Goal: Task Accomplishment & Management: Manage account settings

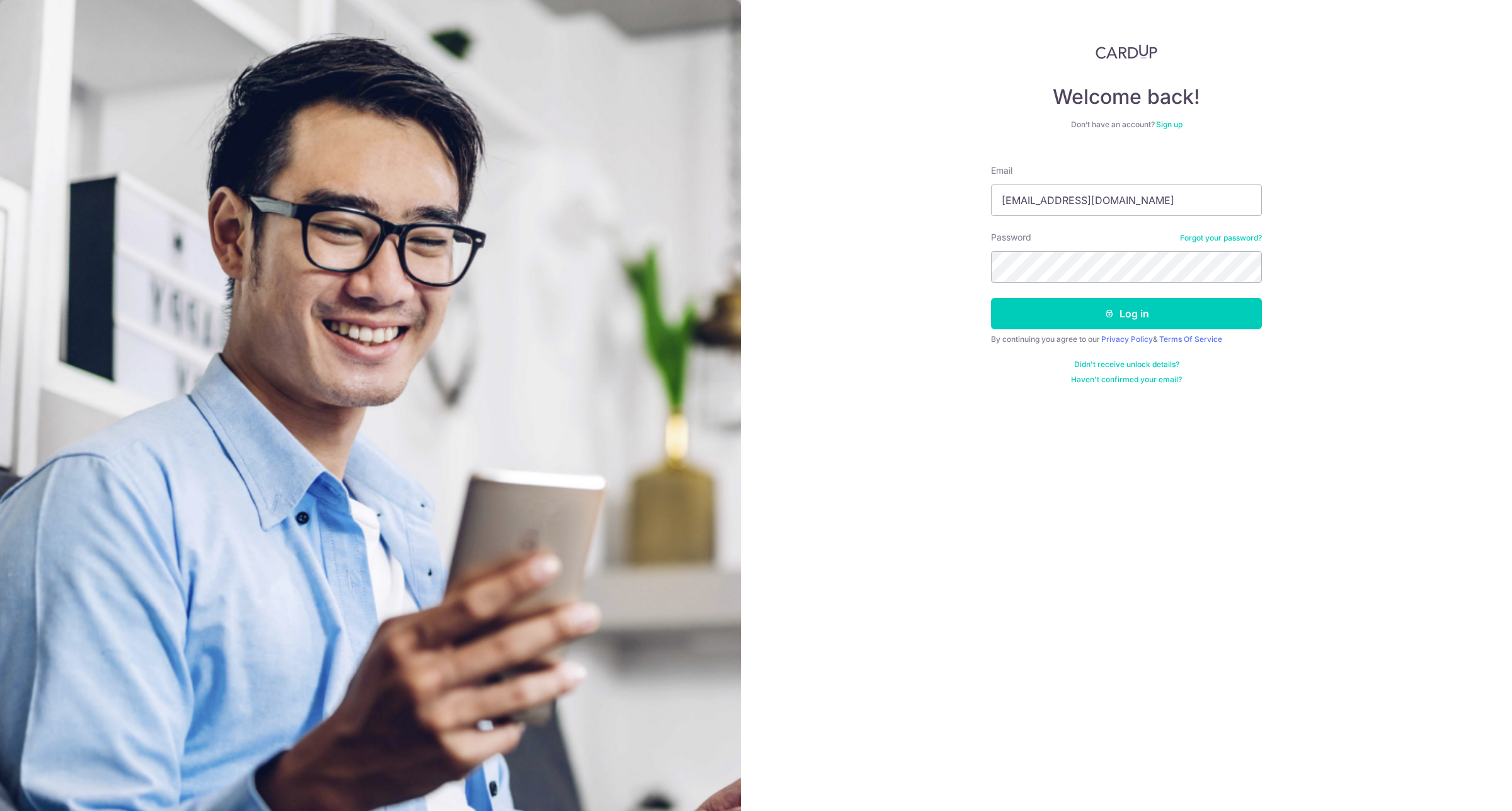
click at [955, 372] on div "Welcome back! Don’t have an account? Sign up Email [EMAIL_ADDRESS][DOMAIN_NAME]…" at bounding box center [1126, 405] width 771 height 811
click at [1123, 301] on button "Log in" at bounding box center [1126, 313] width 271 height 31
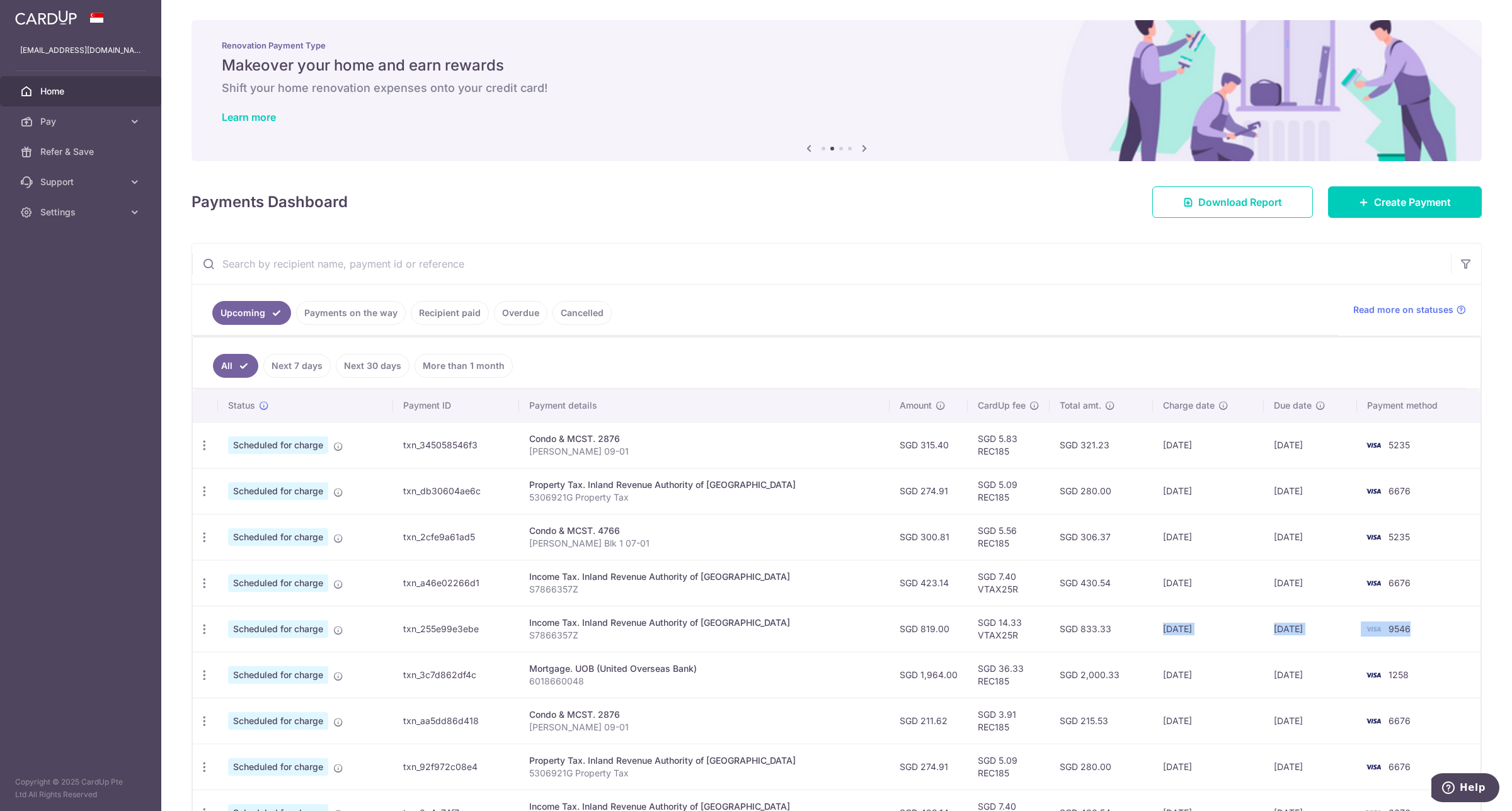
drag, startPoint x: 1404, startPoint y: 631, endPoint x: 1132, endPoint y: 649, distance: 272.6
click at [1132, 649] on tr "Update payment Cancel payment Scheduled for charge txn_255e99e3ebe Income Tax. …" at bounding box center [837, 628] width 1287 height 46
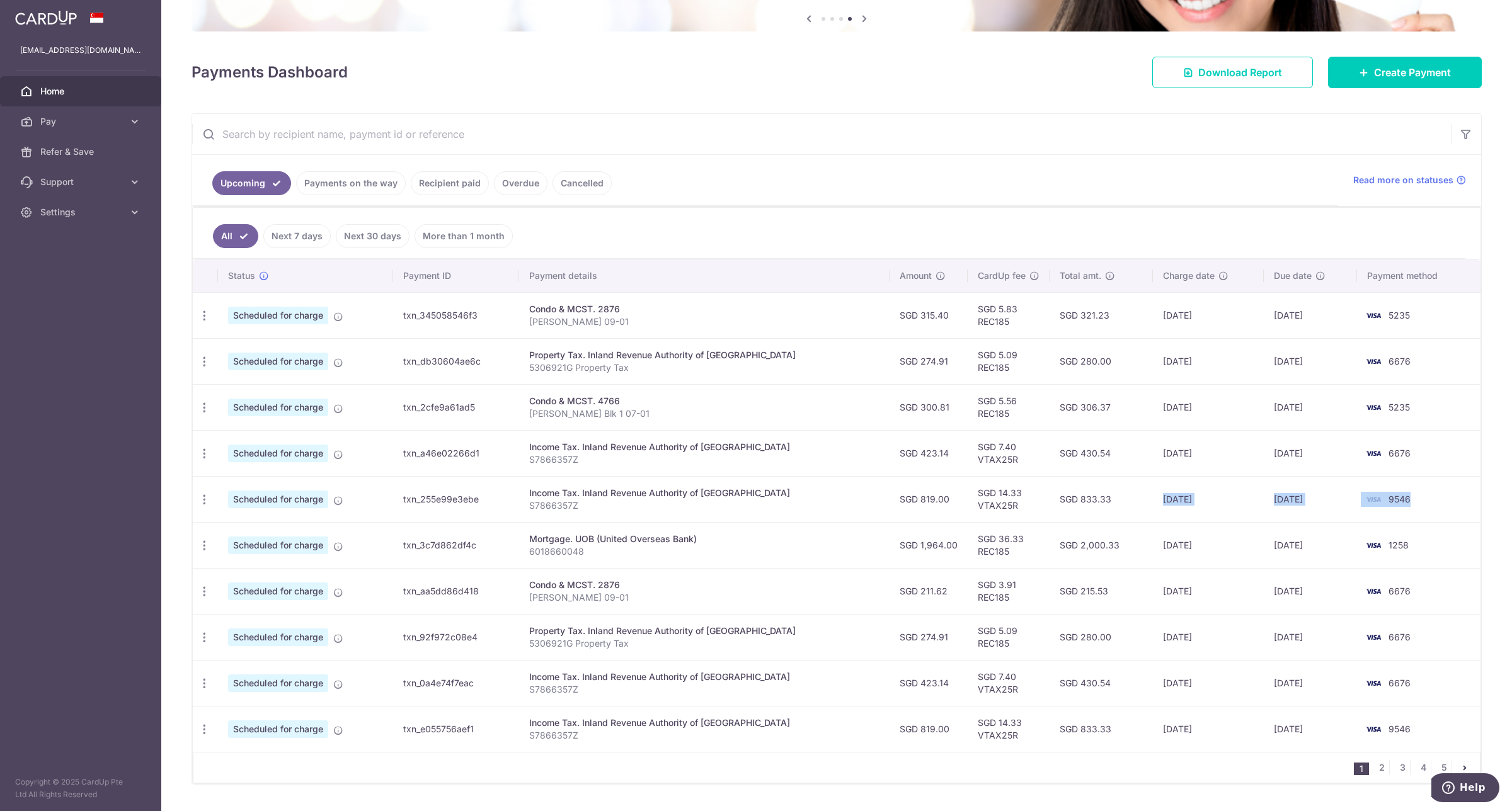
scroll to position [139, 0]
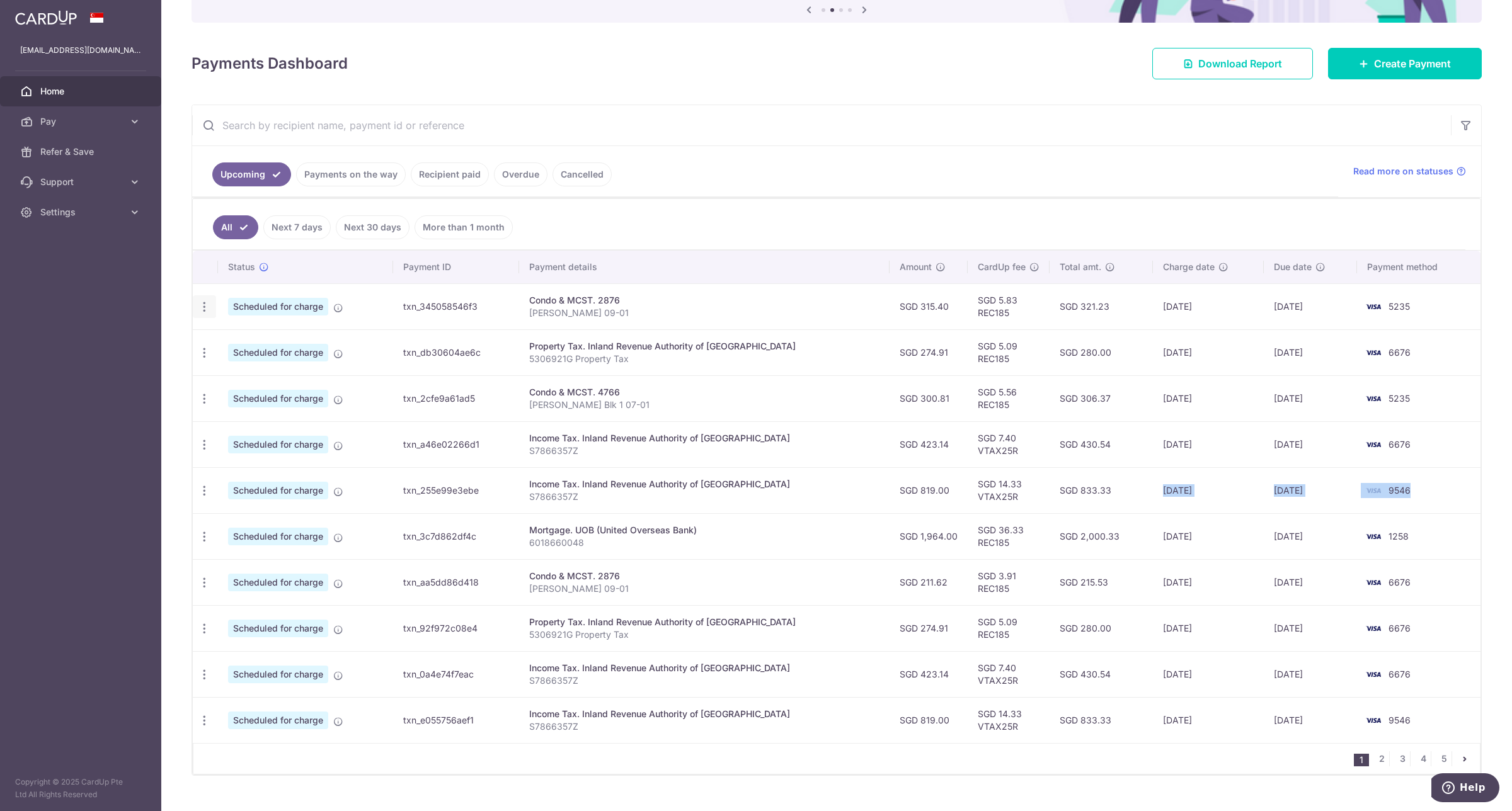
click at [206, 306] on icon "button" at bounding box center [204, 307] width 13 height 13
click at [215, 344] on icon at bounding box center [211, 341] width 15 height 15
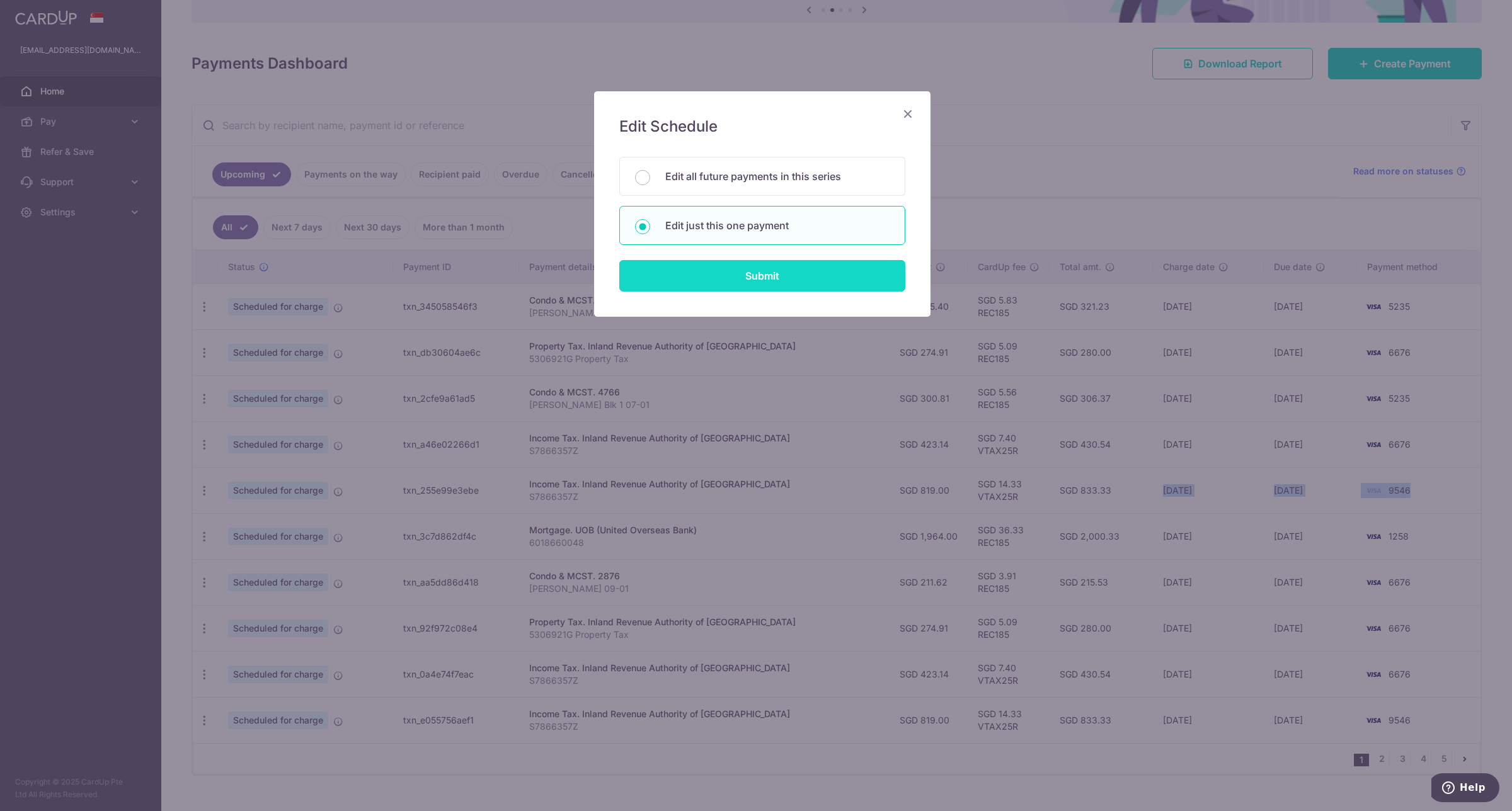
click at [704, 280] on input "Submit" at bounding box center [762, 275] width 286 height 31
radio input "true"
type input "315.40"
type input "21/09/2025"
type input "Henny Lim 09-01"
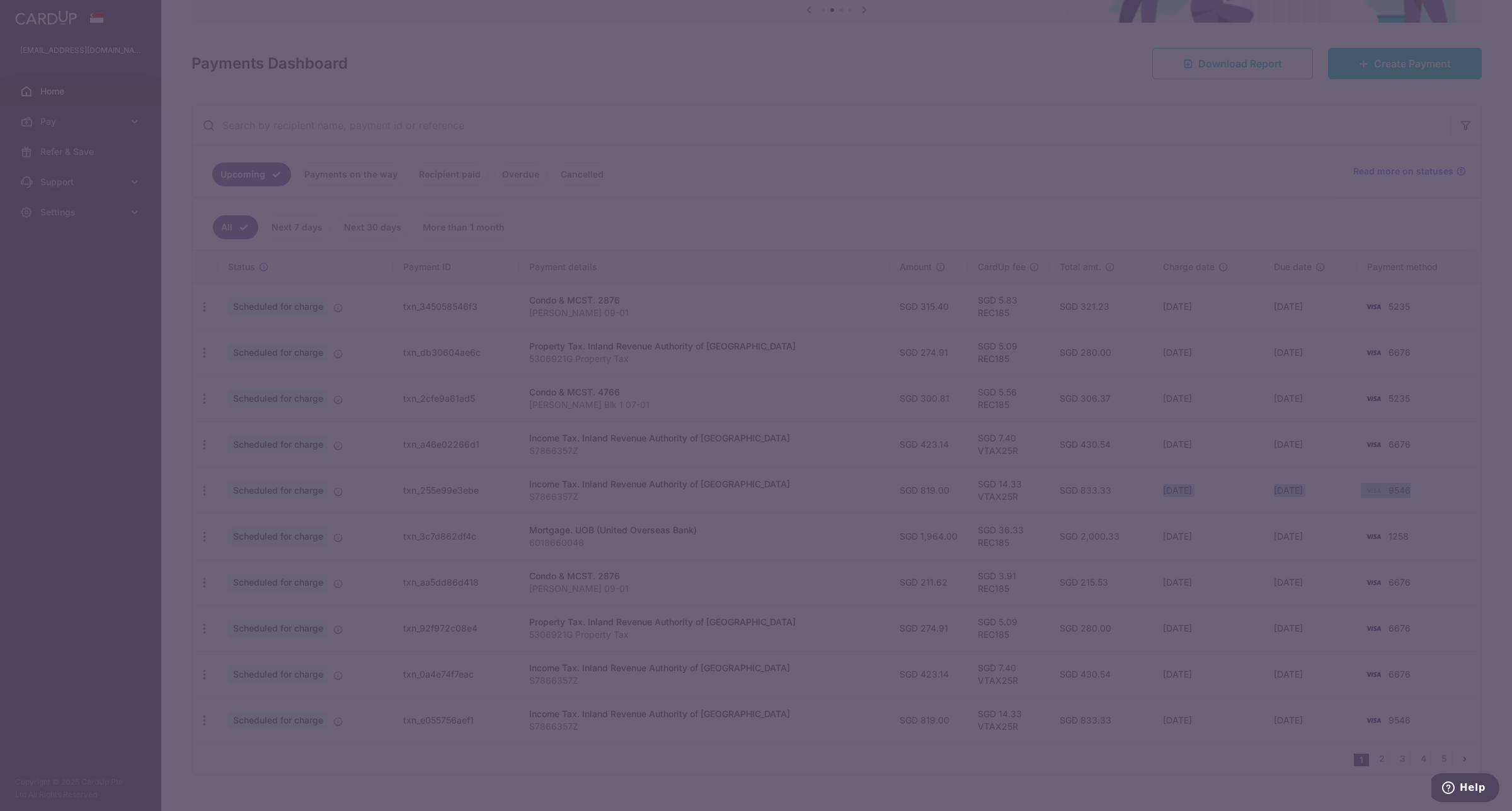
type input "REC185"
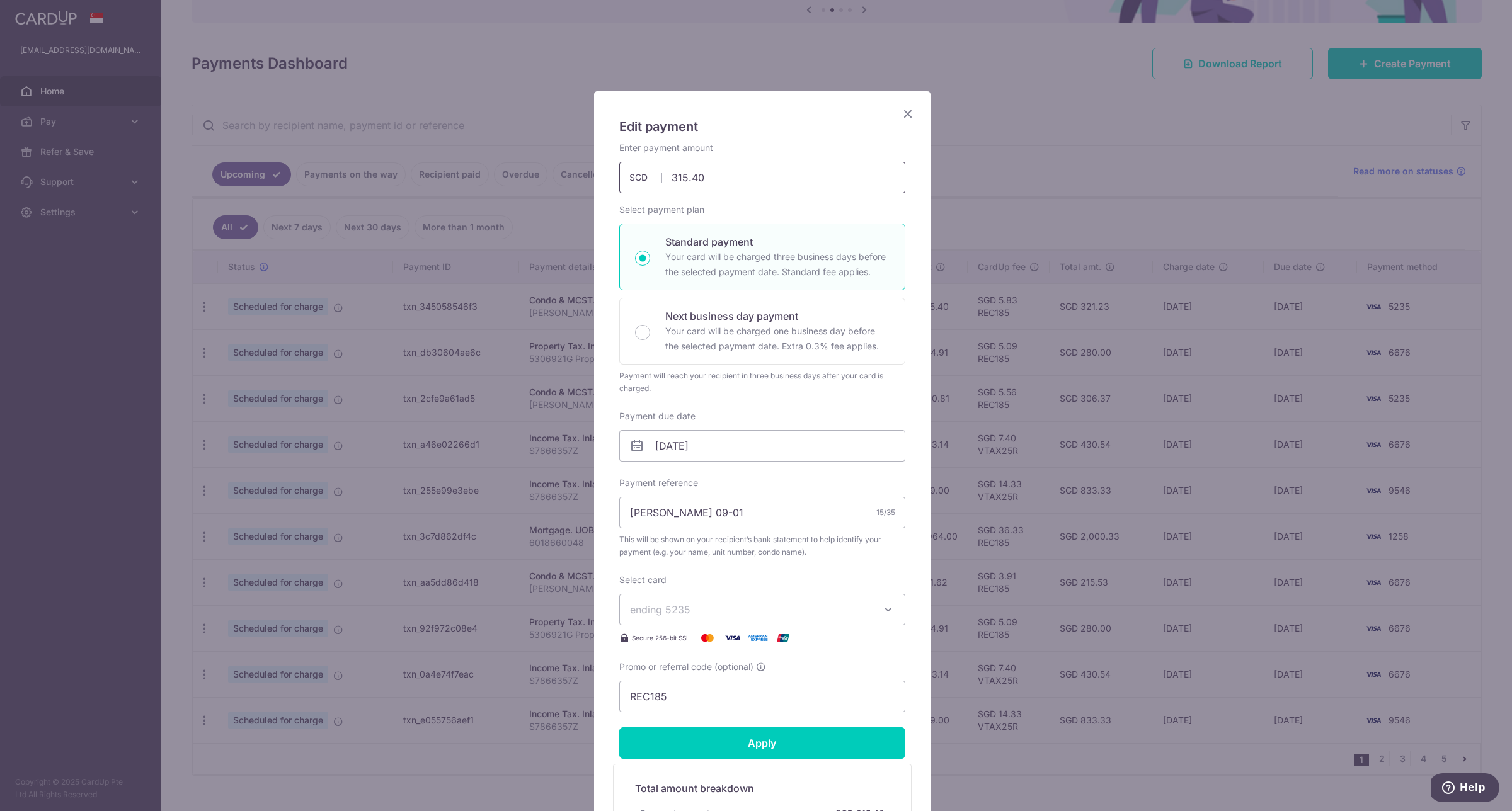
drag, startPoint x: 724, startPoint y: 174, endPoint x: 621, endPoint y: 183, distance: 103.4
click at [621, 183] on input "315.40" at bounding box center [762, 177] width 286 height 31
paste input "$344.59"
type input "344.59"
click at [761, 442] on input "21/09/2025" at bounding box center [762, 446] width 286 height 31
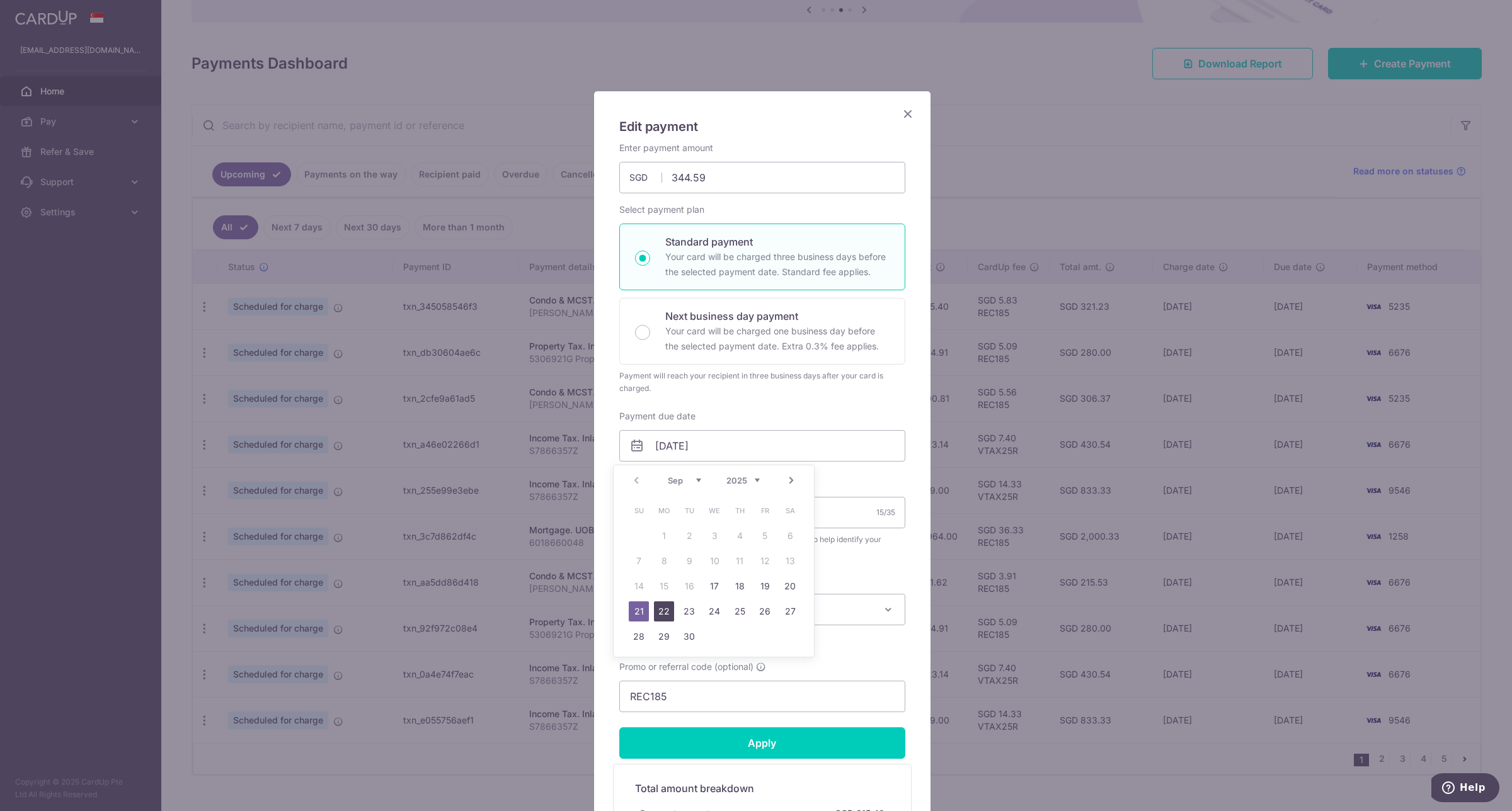
click at [665, 611] on link "22" at bounding box center [664, 611] width 20 height 20
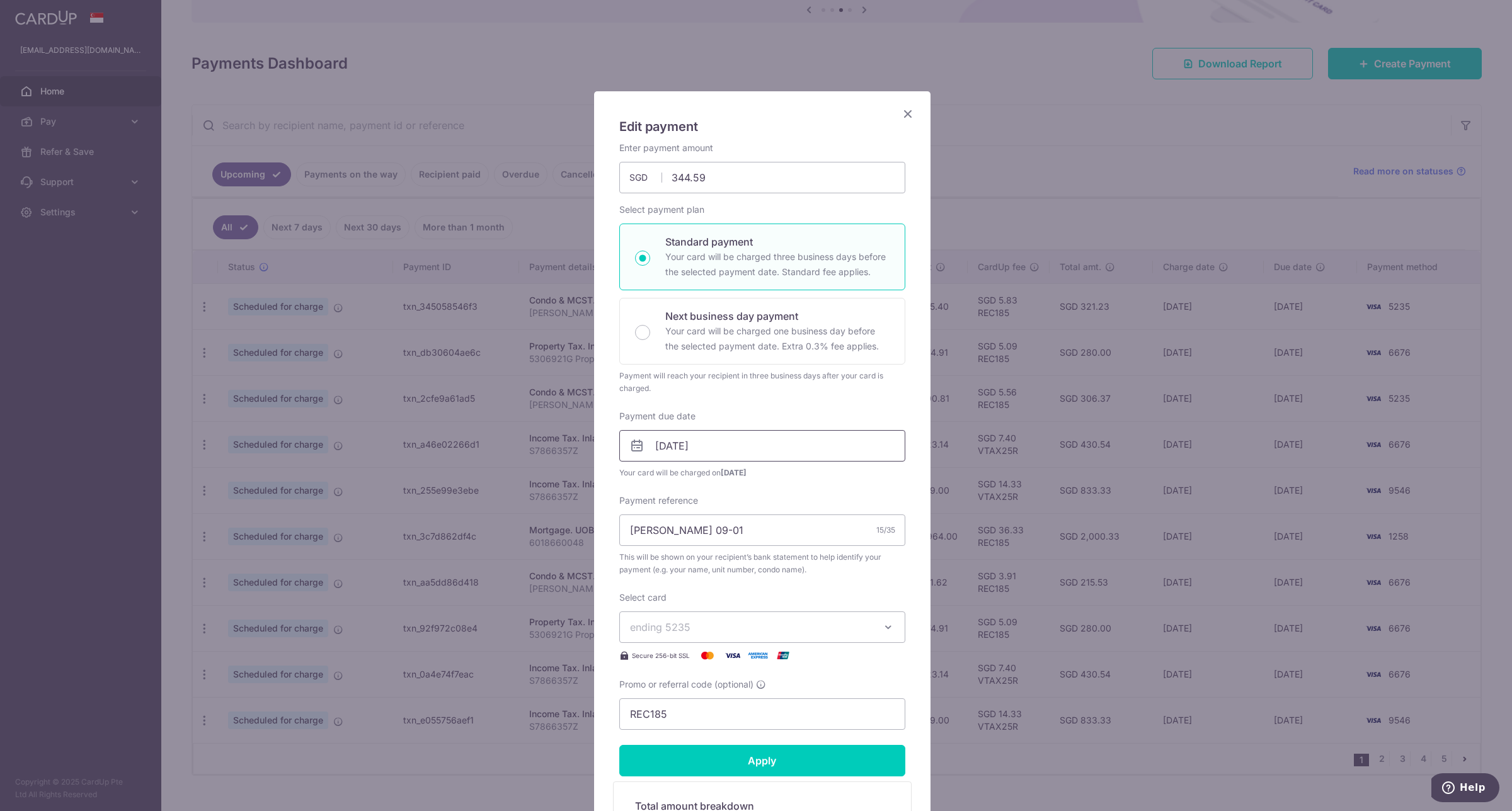
click at [762, 452] on input "22/09/2025" at bounding box center [762, 446] width 286 height 31
click at [737, 609] on link "25" at bounding box center [739, 611] width 20 height 20
type input "[DATE]"
click at [775, 451] on input "[DATE]" at bounding box center [762, 446] width 286 height 31
click at [741, 611] on link "25" at bounding box center [739, 611] width 20 height 20
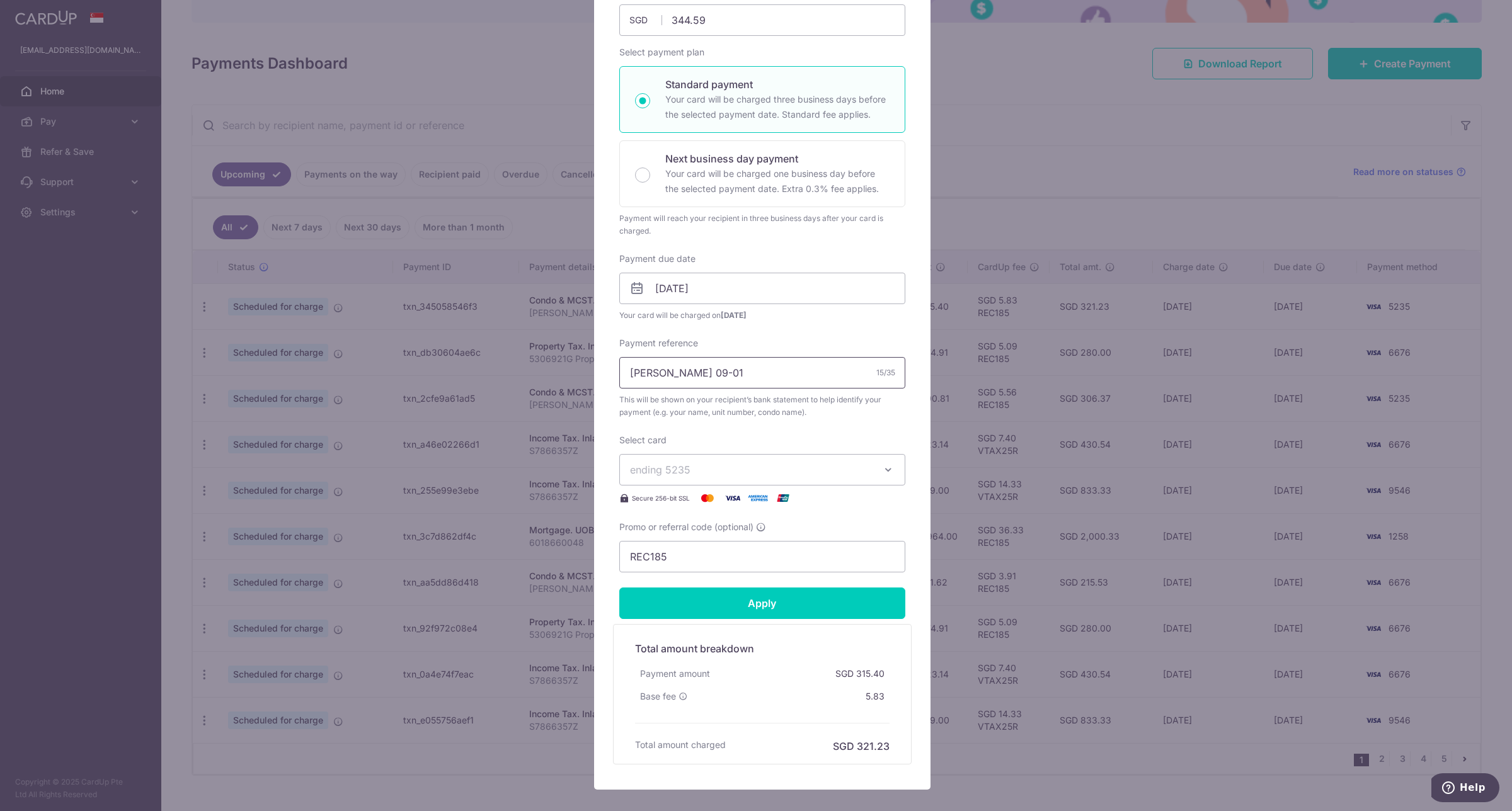
scroll to position [229, 0]
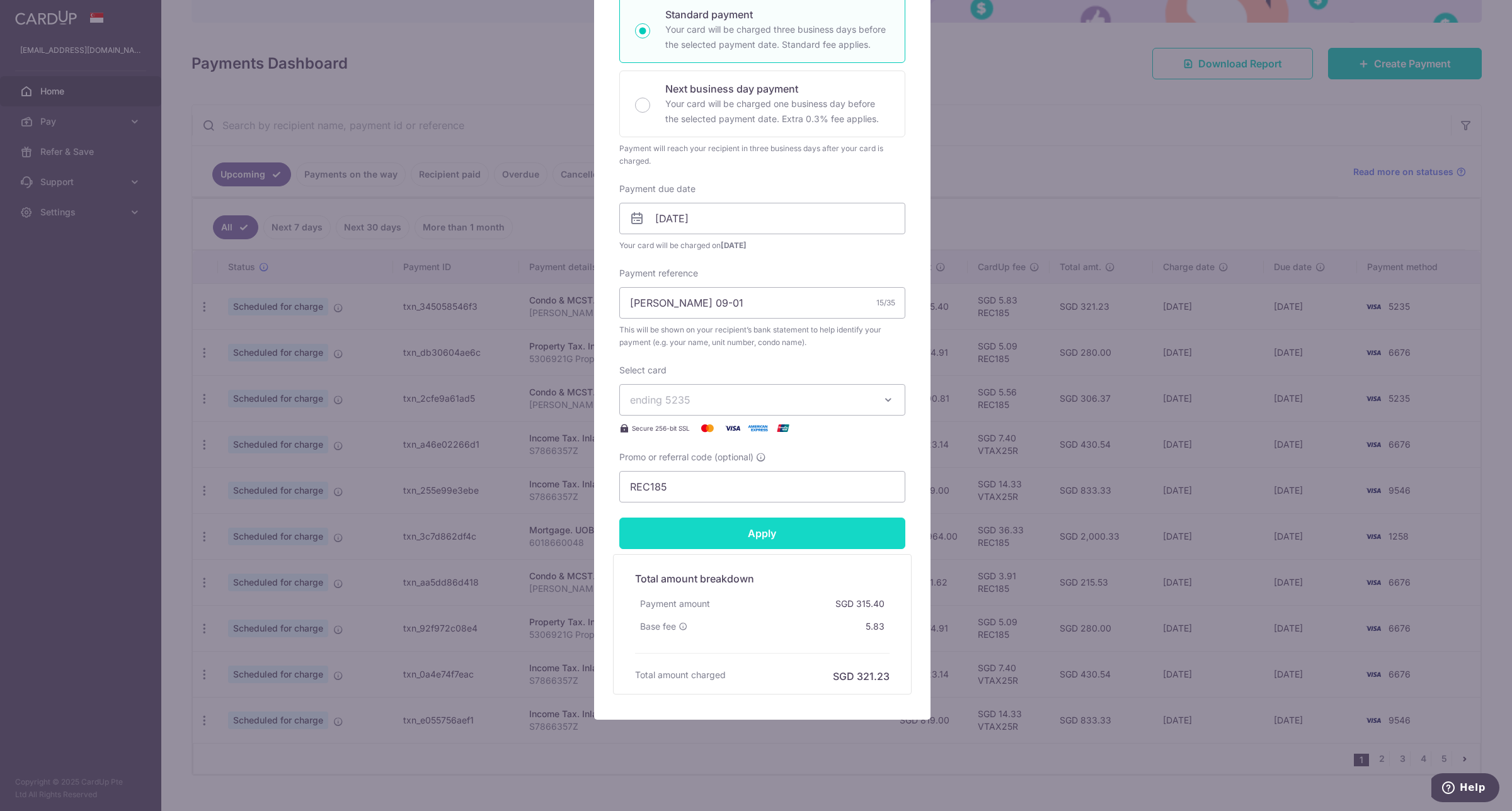
click at [773, 536] on input "Apply" at bounding box center [762, 533] width 286 height 31
type input "Successfully Applied"
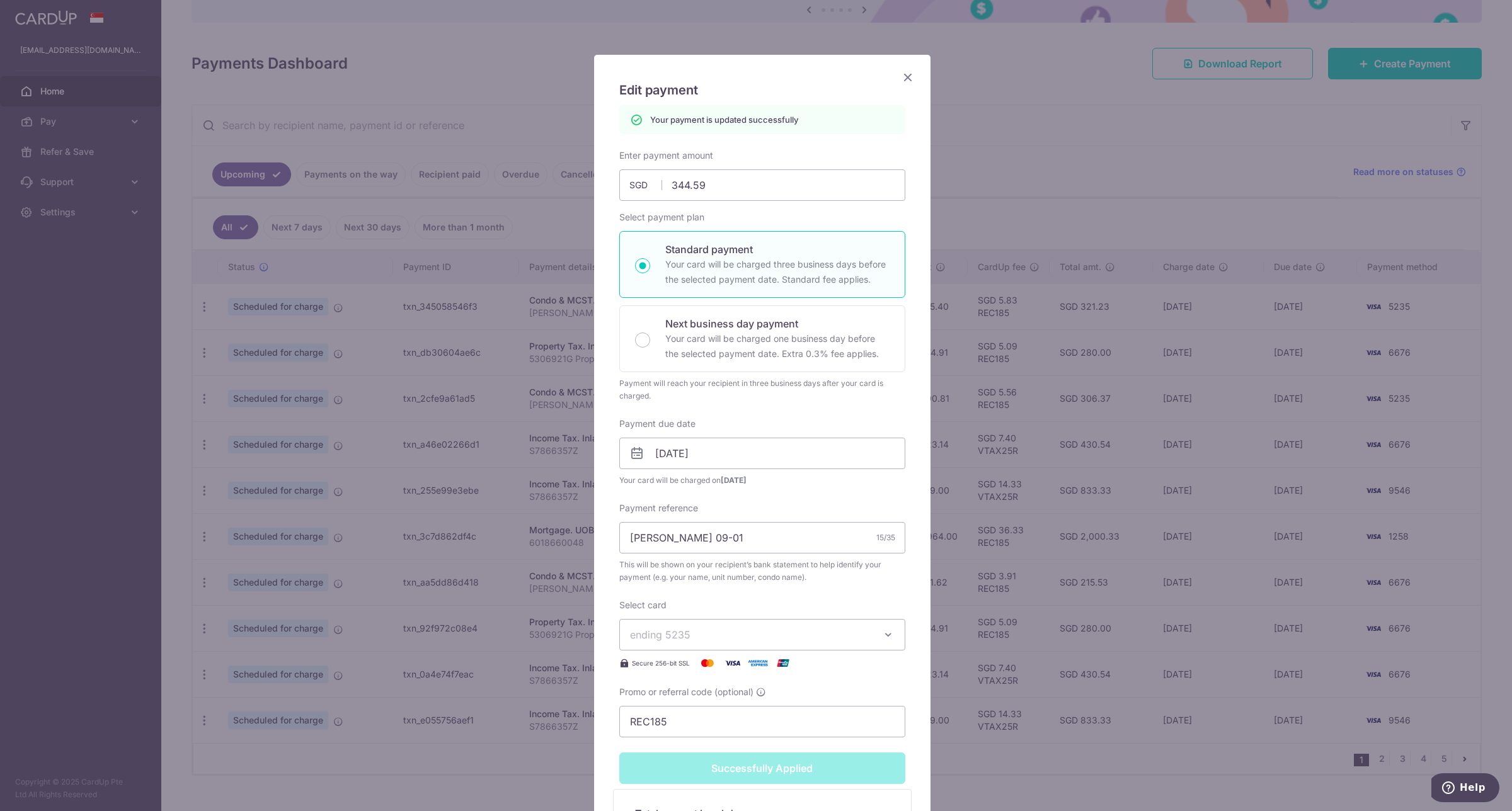
scroll to position [0, 0]
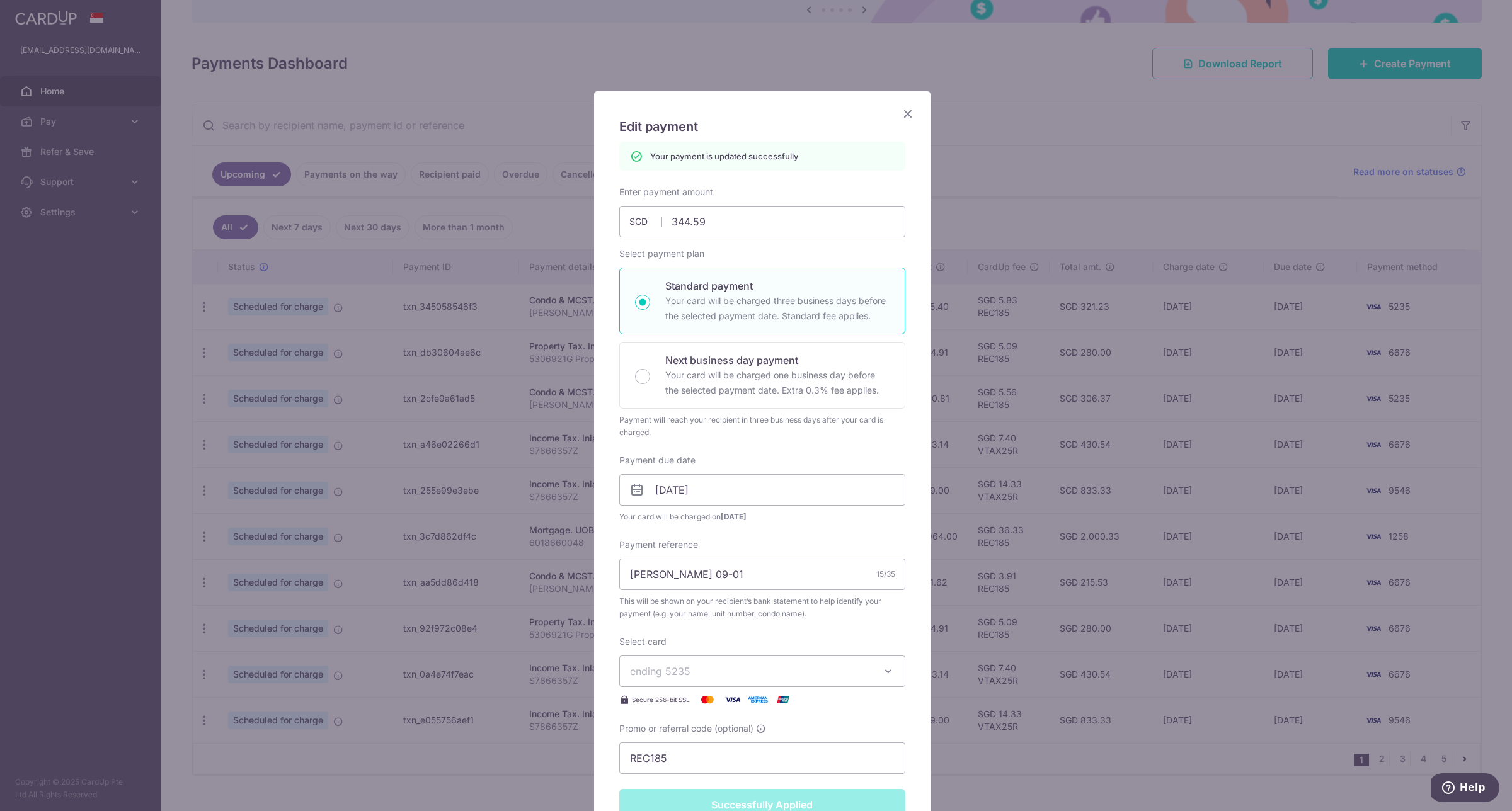
click at [905, 114] on icon "Close" at bounding box center [908, 114] width 15 height 16
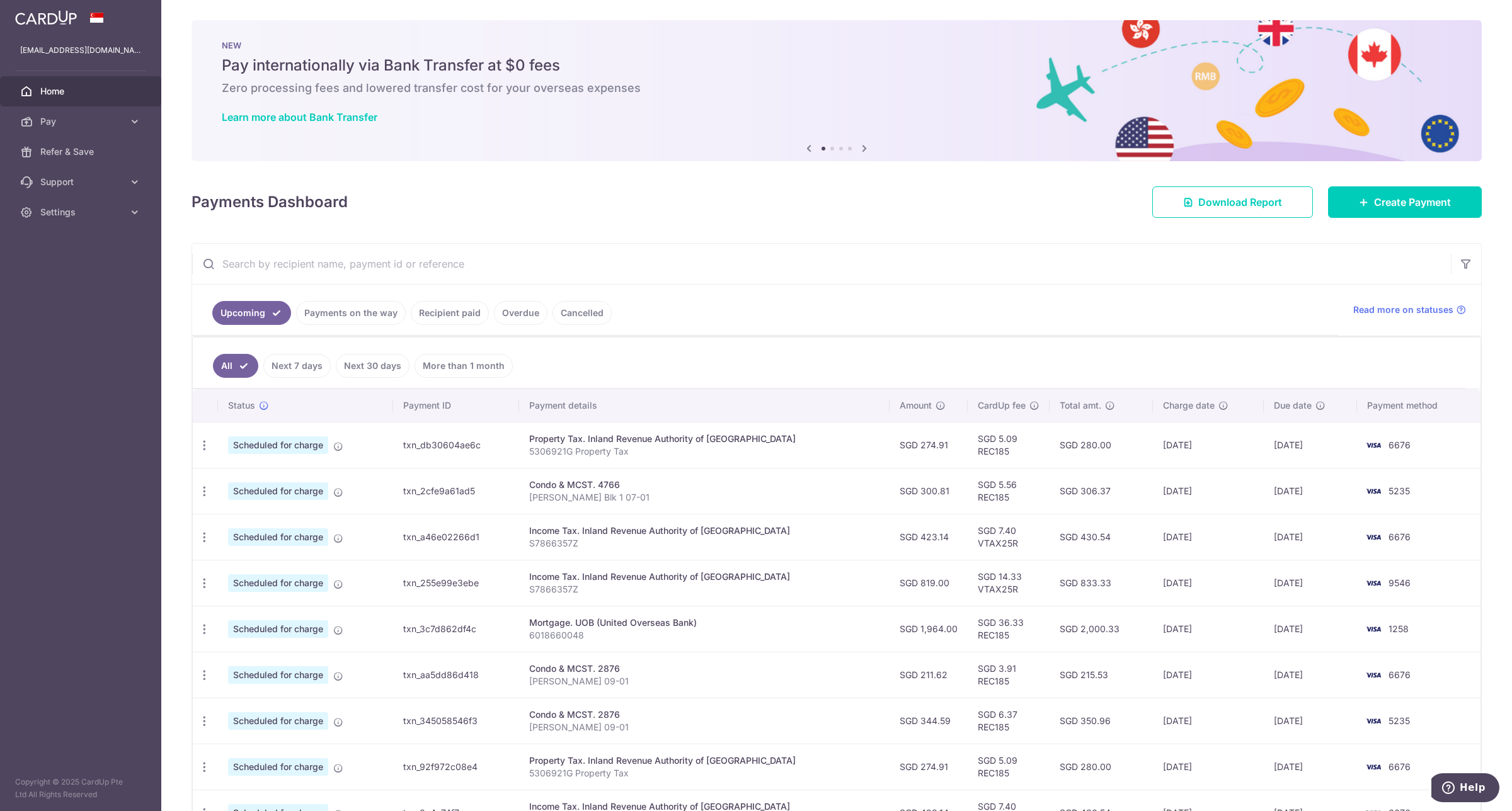
scroll to position [157, 0]
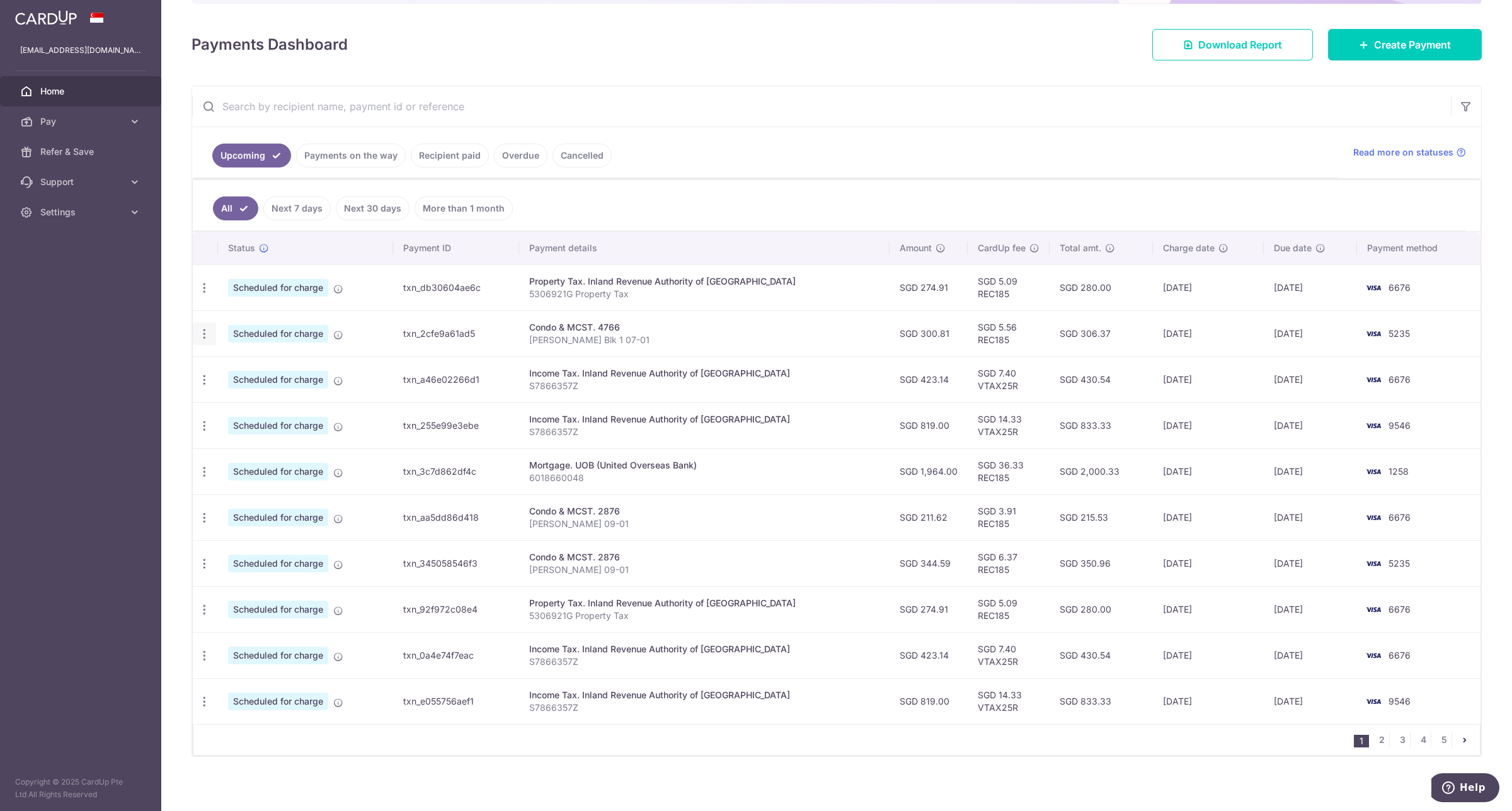
click at [203, 332] on icon "button" at bounding box center [204, 334] width 13 height 13
click at [215, 372] on icon at bounding box center [211, 368] width 15 height 15
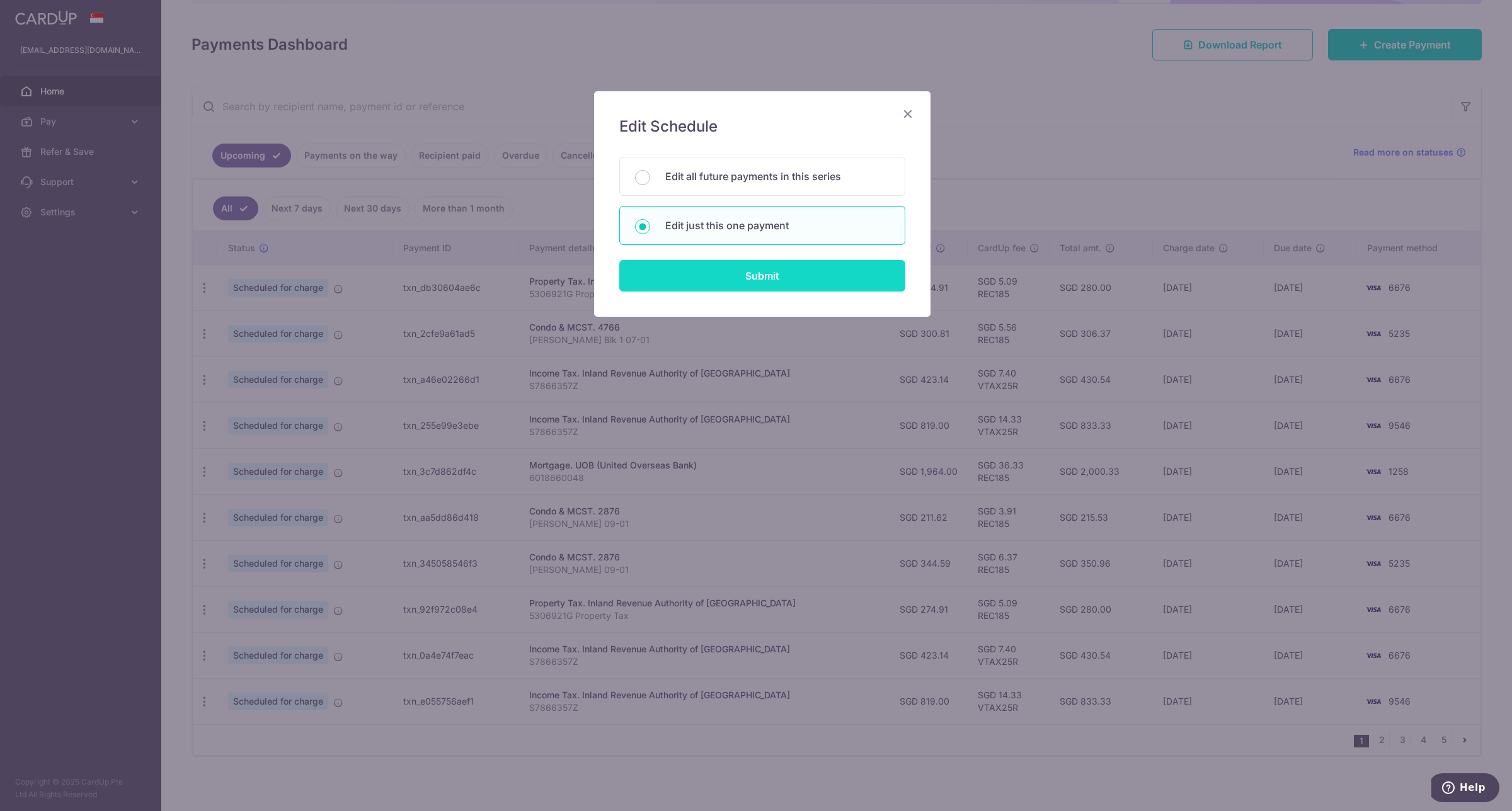
click at [691, 269] on input "Submit" at bounding box center [762, 275] width 286 height 31
radio input "true"
type input "300.81"
type input "21/09/2025"
type input "Henny Lim Blk 1 07-01"
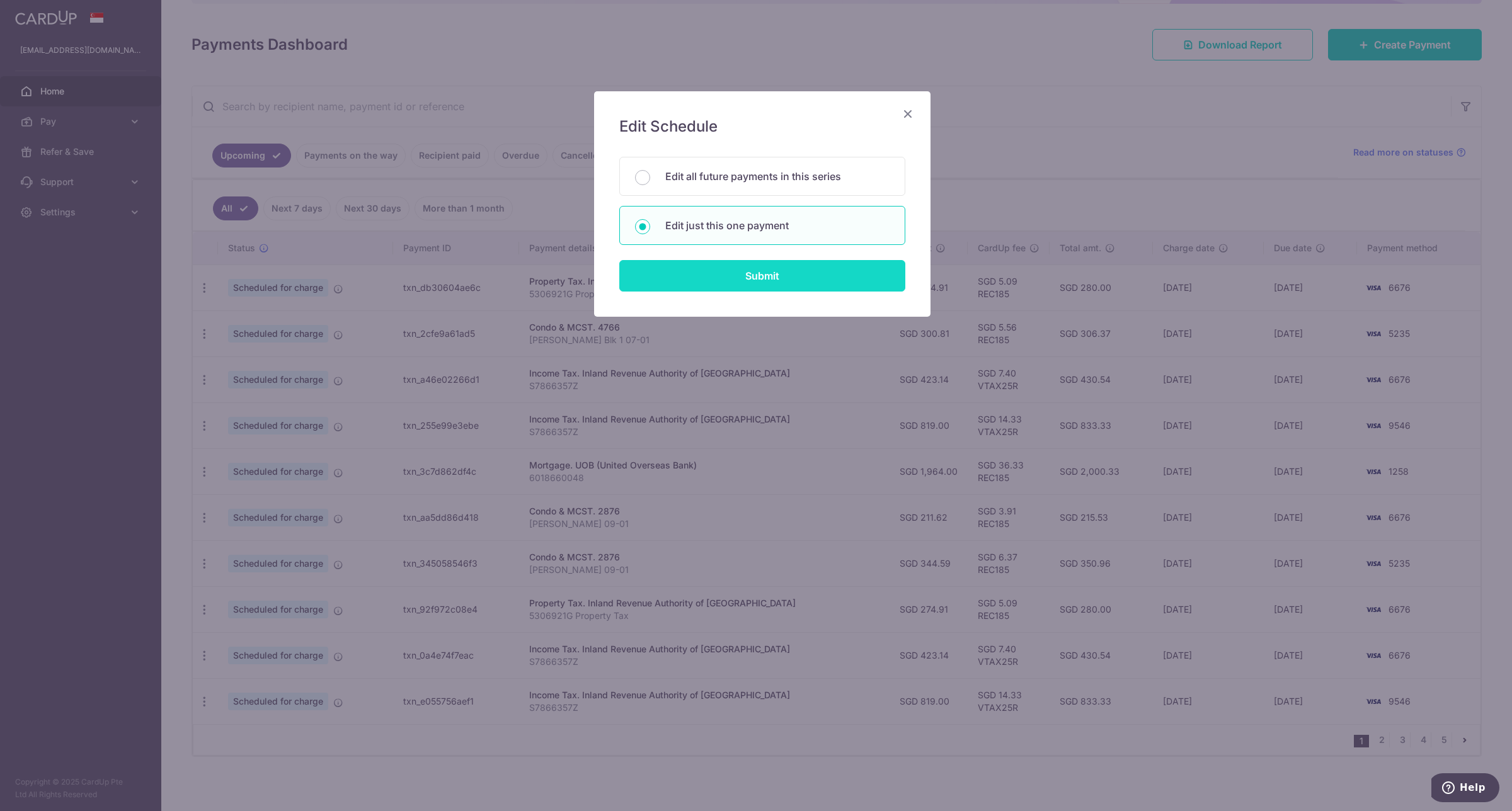
type input "REC185"
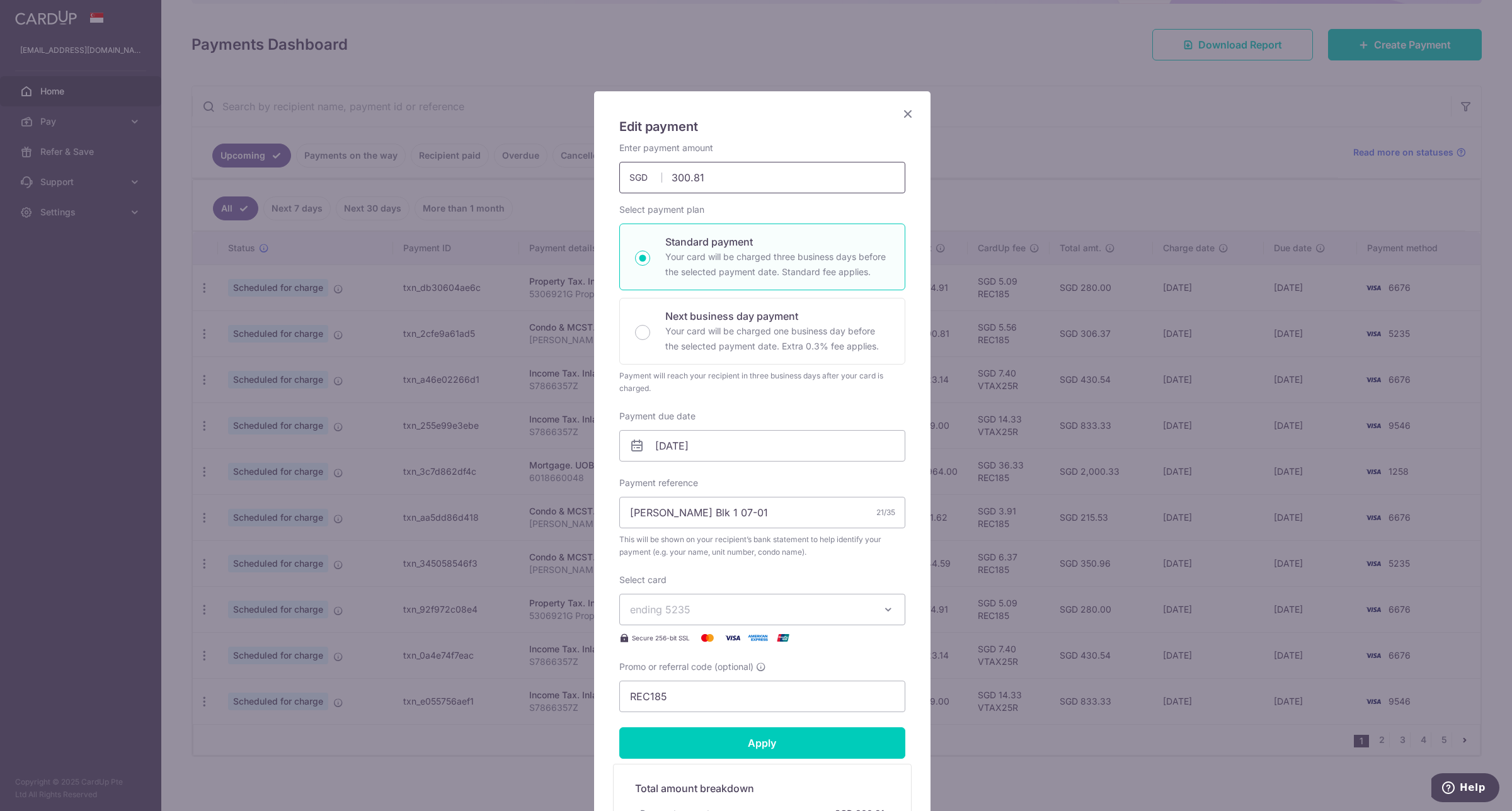
drag, startPoint x: 713, startPoint y: 174, endPoint x: 647, endPoint y: 181, distance: 66.4
click at [644, 181] on div "300.81 300.81 SGD" at bounding box center [762, 177] width 286 height 31
paste input "$344.59"
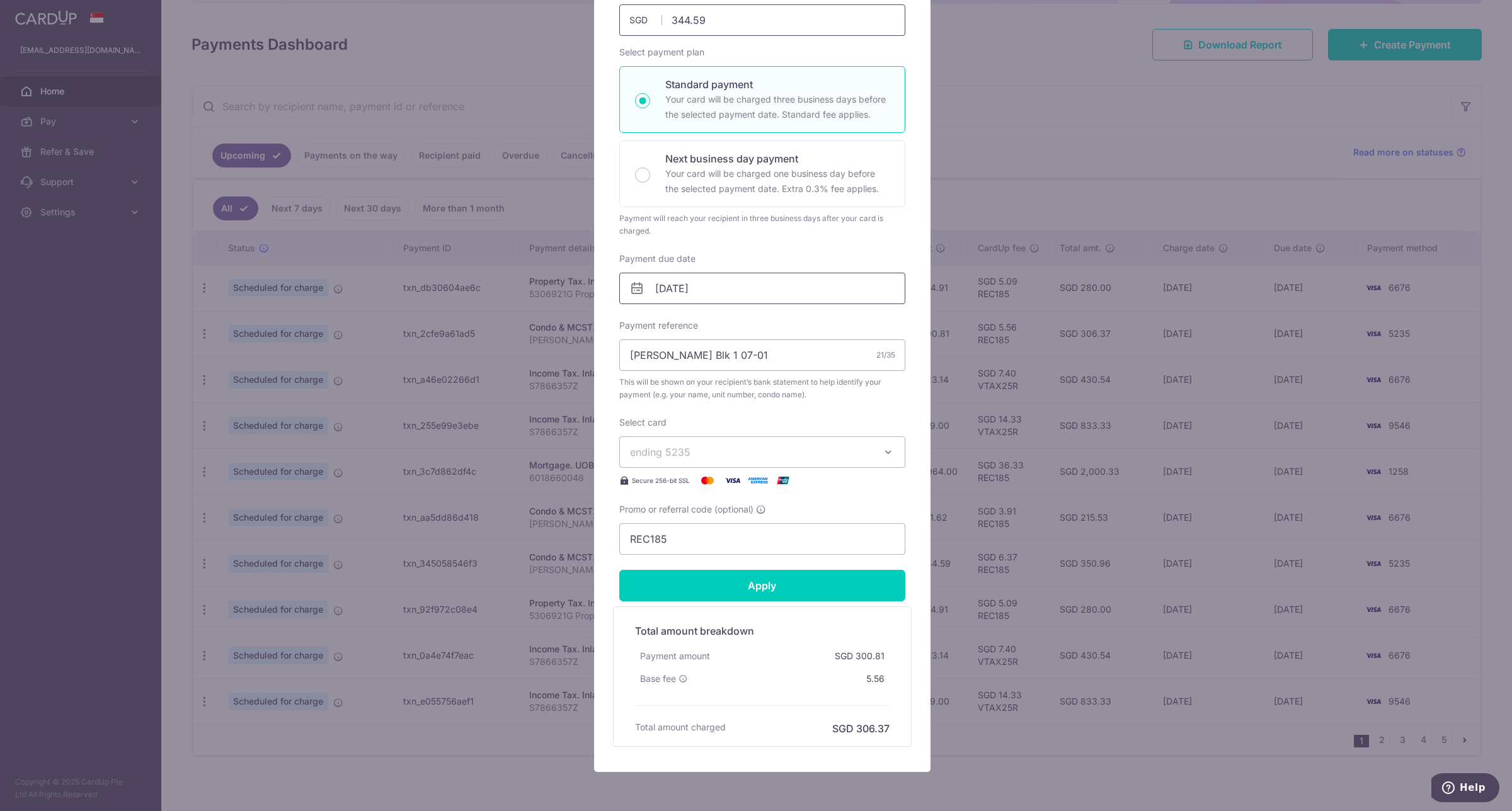
type input "344.59"
click at [744, 285] on input "21/09/2025" at bounding box center [762, 288] width 286 height 31
click at [742, 456] on link "25" at bounding box center [739, 453] width 20 height 20
type input "25/09/2025"
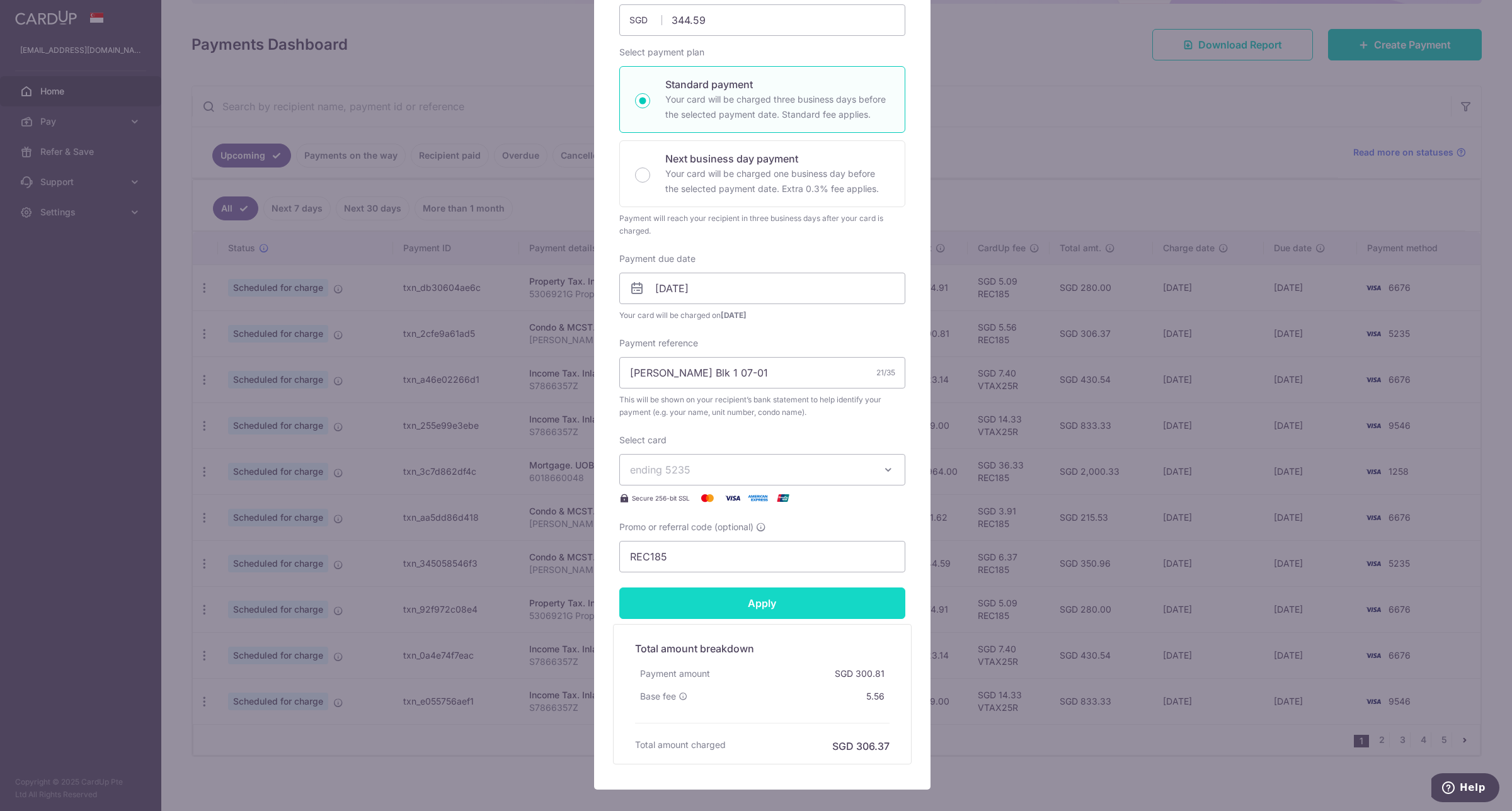
click at [732, 603] on input "Apply" at bounding box center [762, 603] width 286 height 31
type input "Successfully Applied"
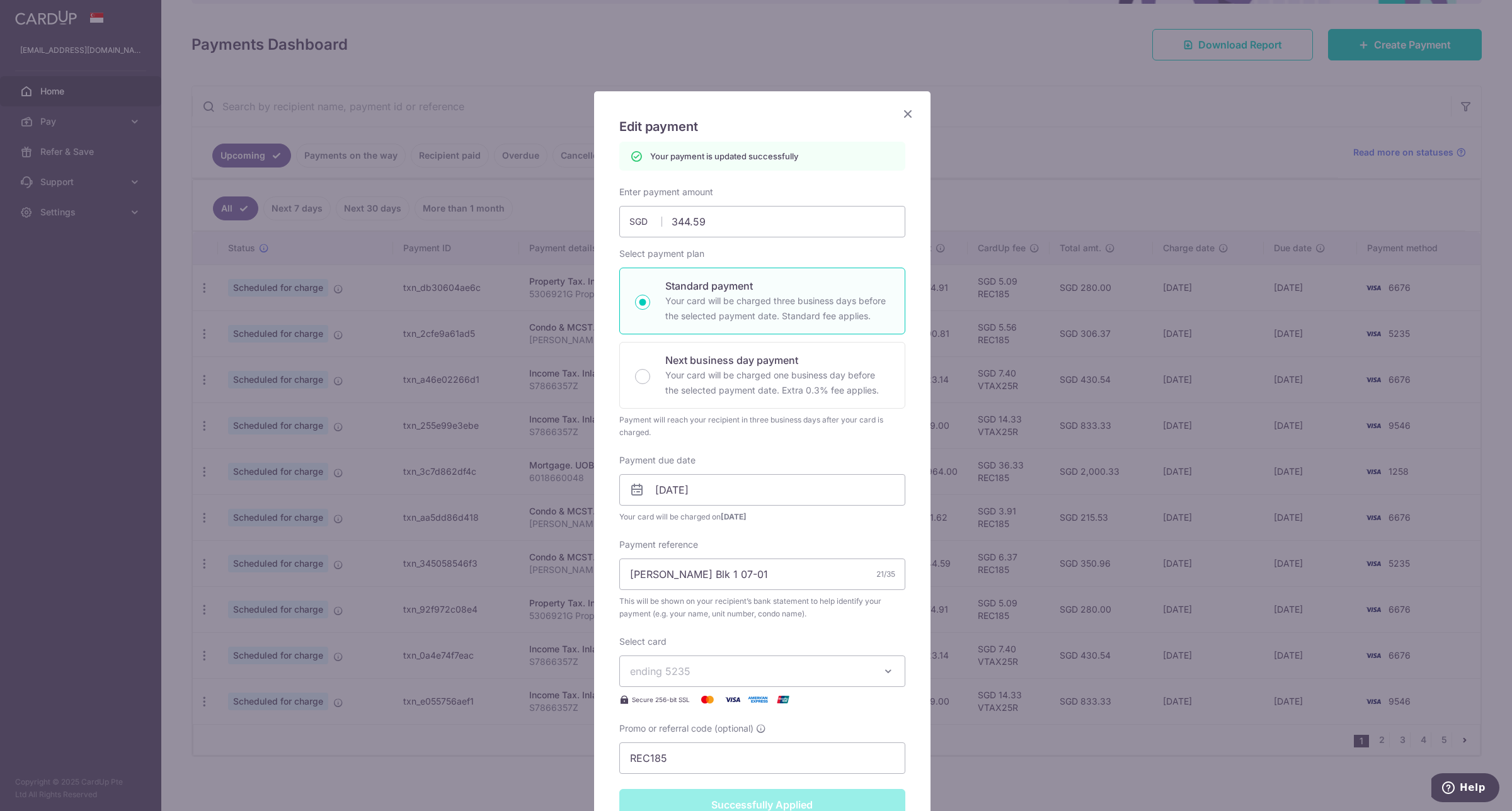
click at [902, 114] on icon "Close" at bounding box center [908, 114] width 15 height 16
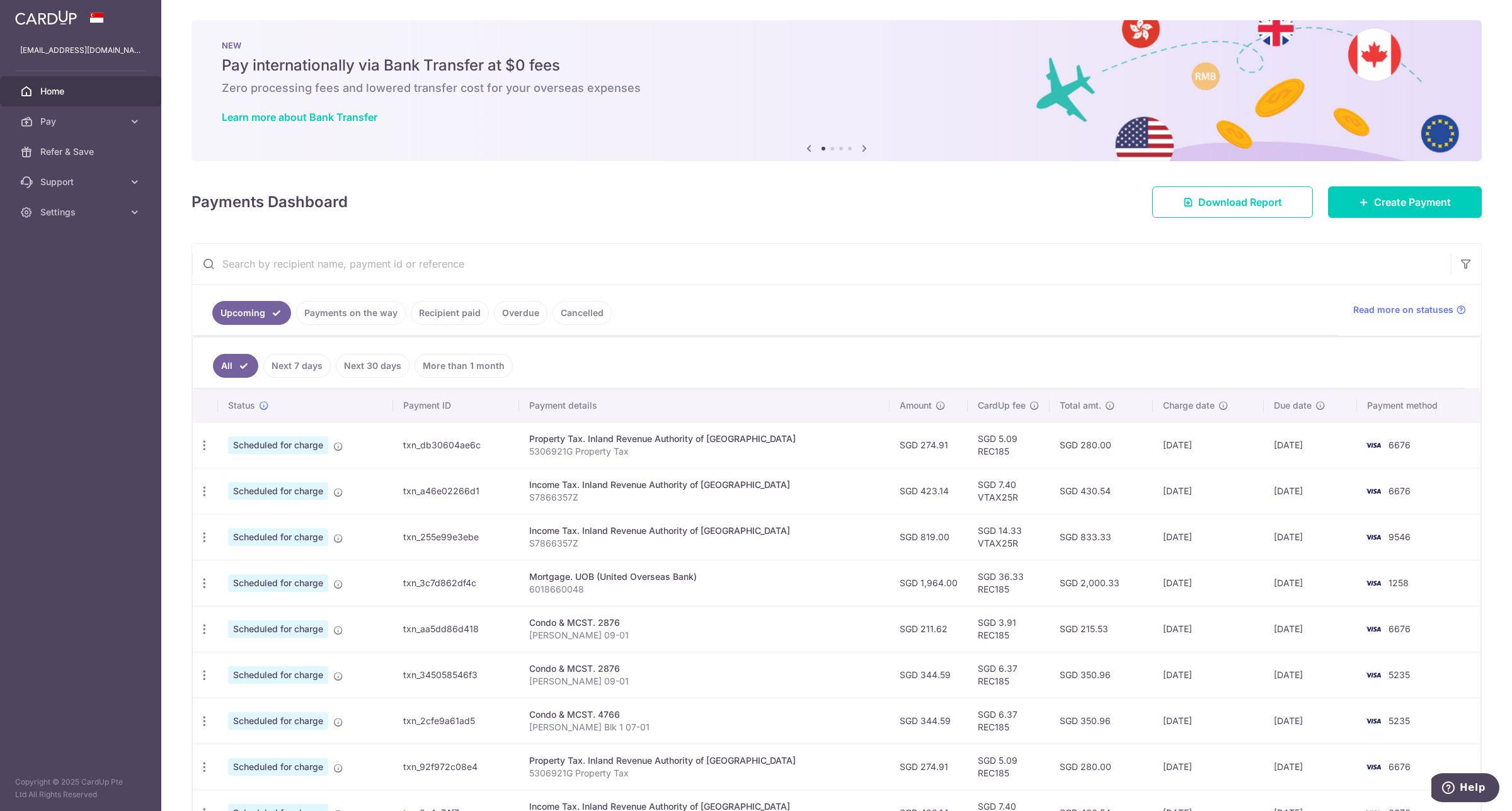
scroll to position [157, 0]
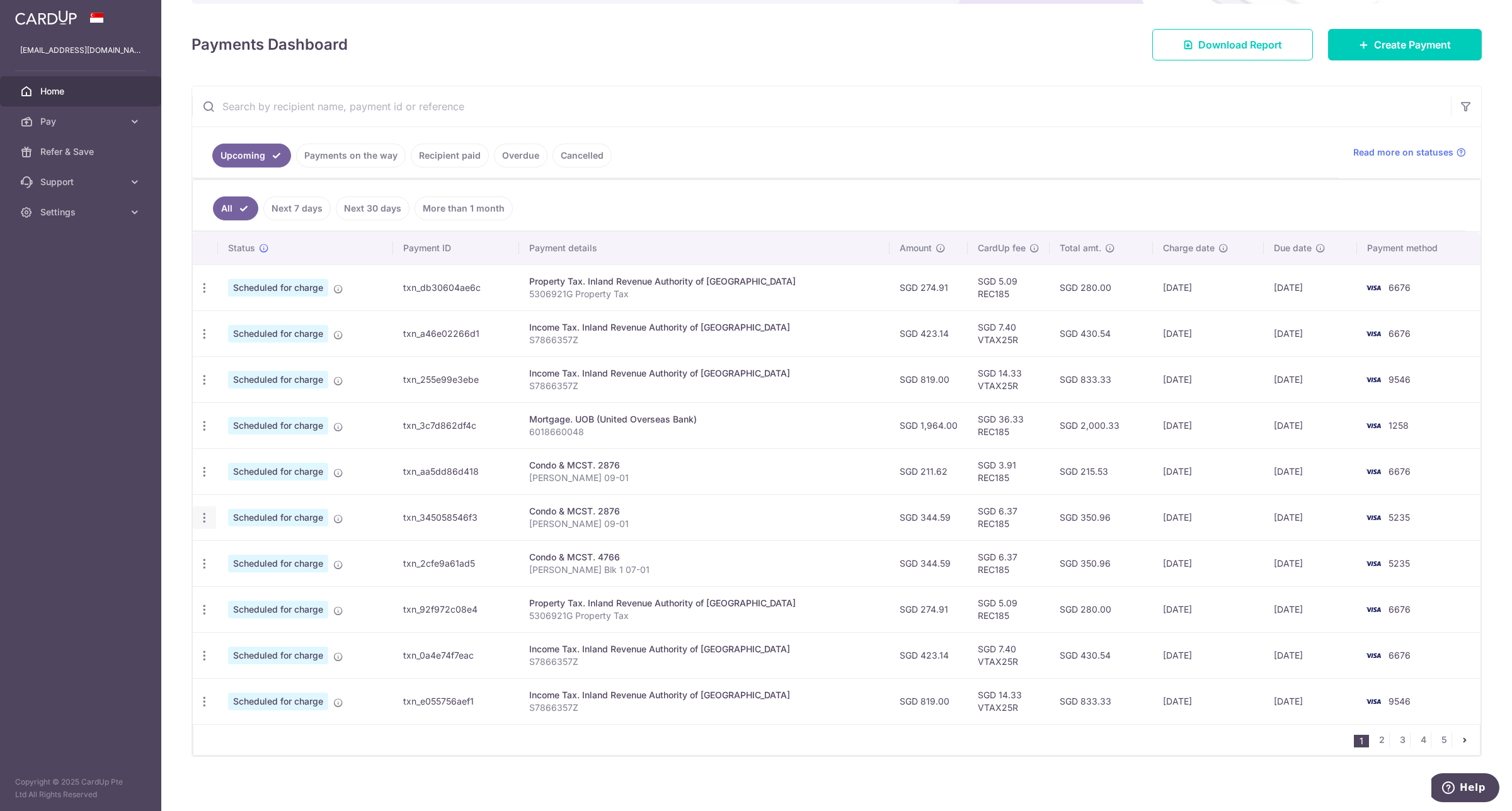
click at [206, 519] on icon "button" at bounding box center [204, 518] width 13 height 13
click at [255, 553] on span "Update payment" at bounding box center [271, 552] width 85 height 15
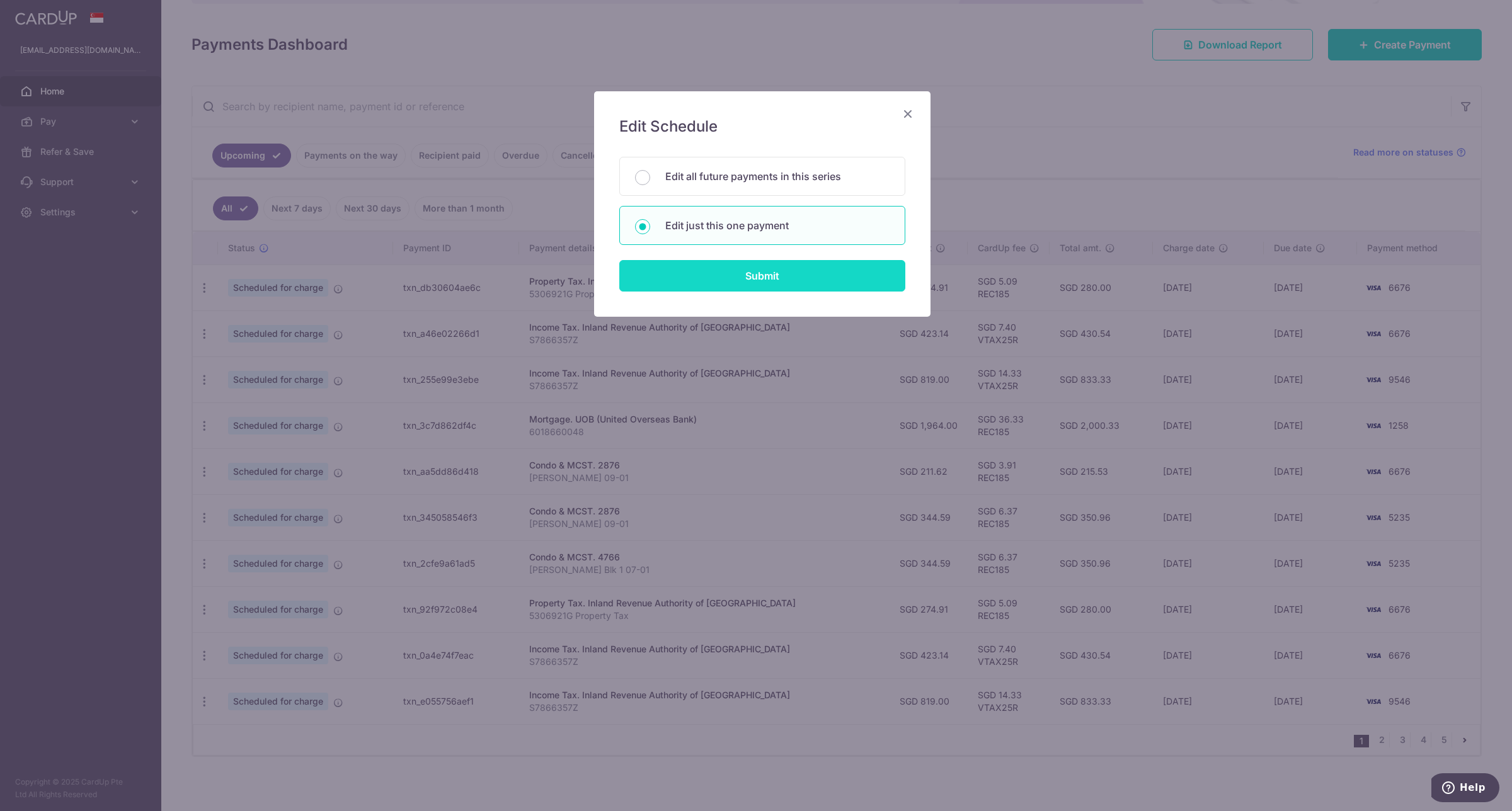
click at [765, 275] on input "Submit" at bounding box center [762, 275] width 286 height 31
radio input "true"
type input "344.59"
type input "25/09/2025"
type input "Henny Lim 09-01"
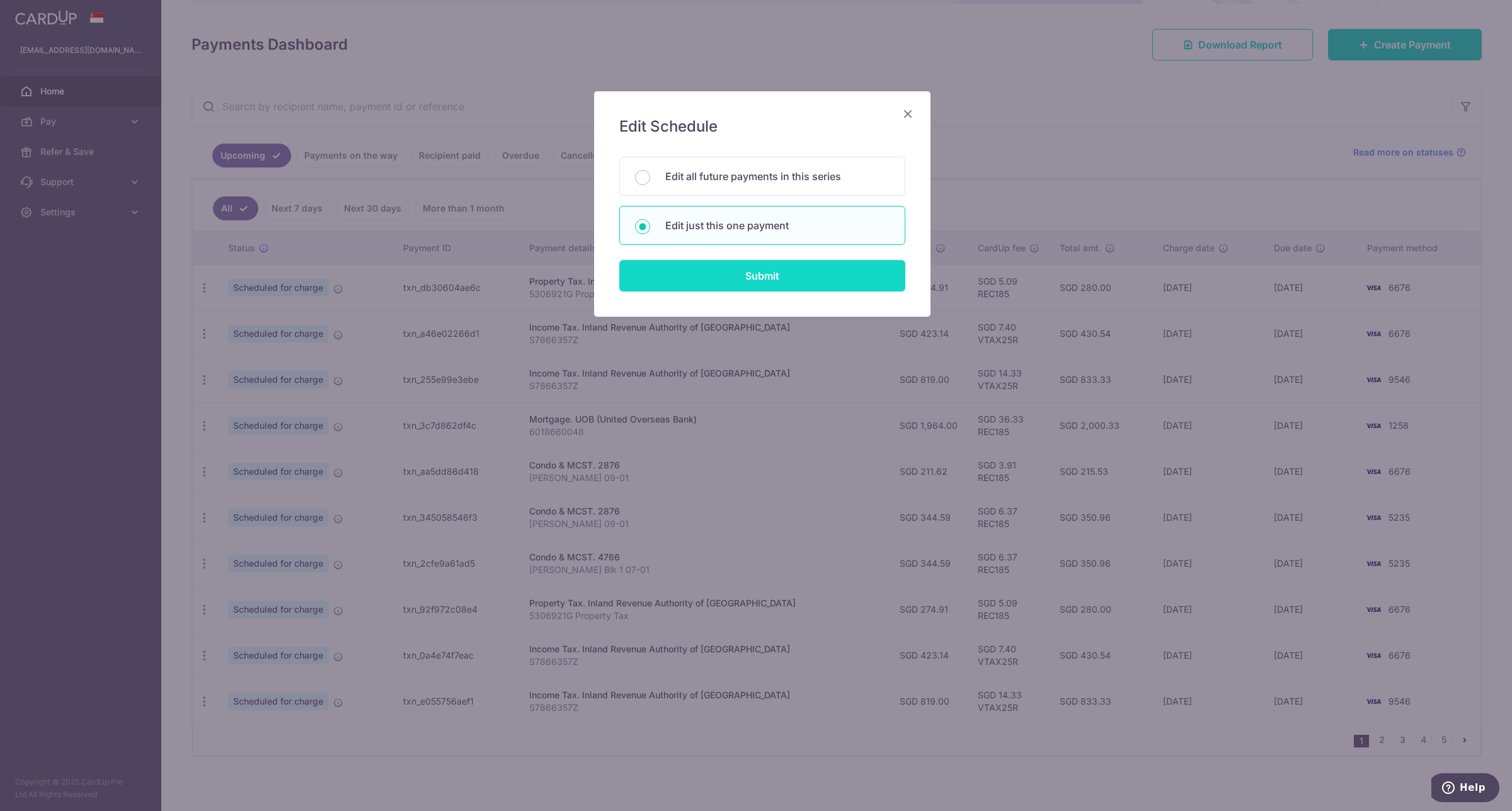
type input "REC185"
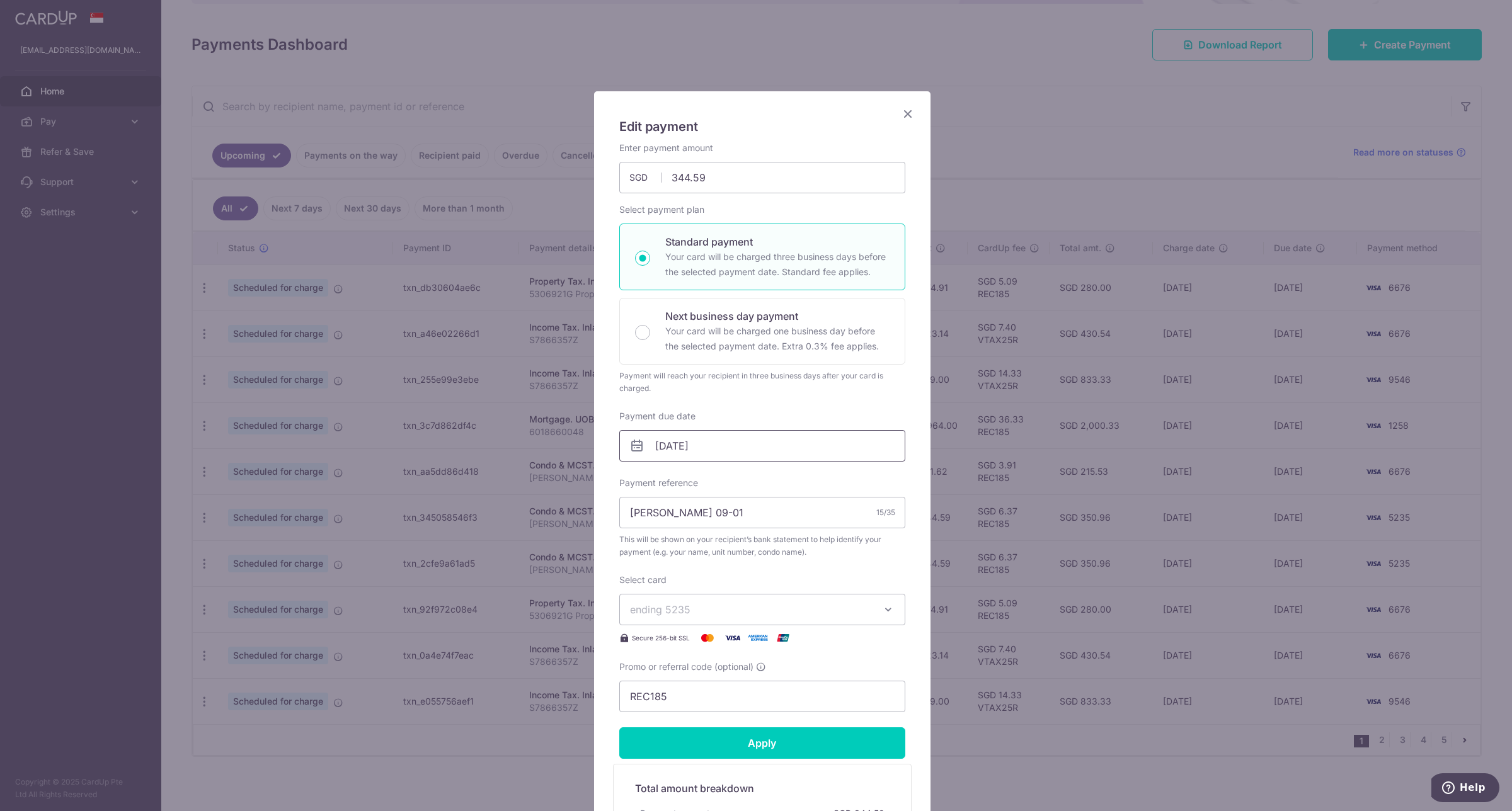
click at [750, 449] on input "25/09/2025" at bounding box center [762, 446] width 286 height 31
click at [713, 616] on link "24" at bounding box center [714, 611] width 20 height 20
type input "24/09/2025"
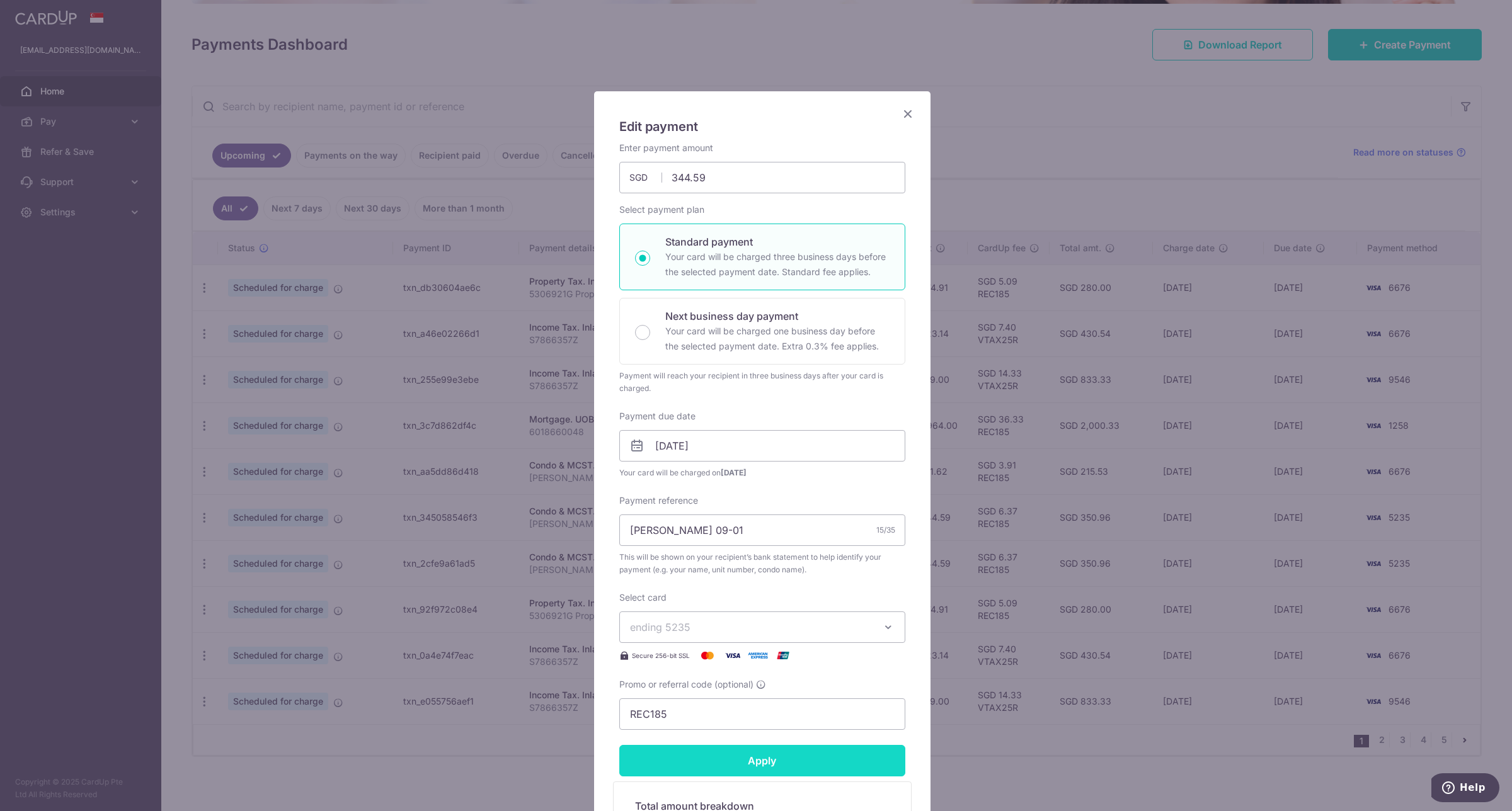
click at [706, 762] on input "Apply" at bounding box center [762, 761] width 286 height 31
type input "Successfully Applied"
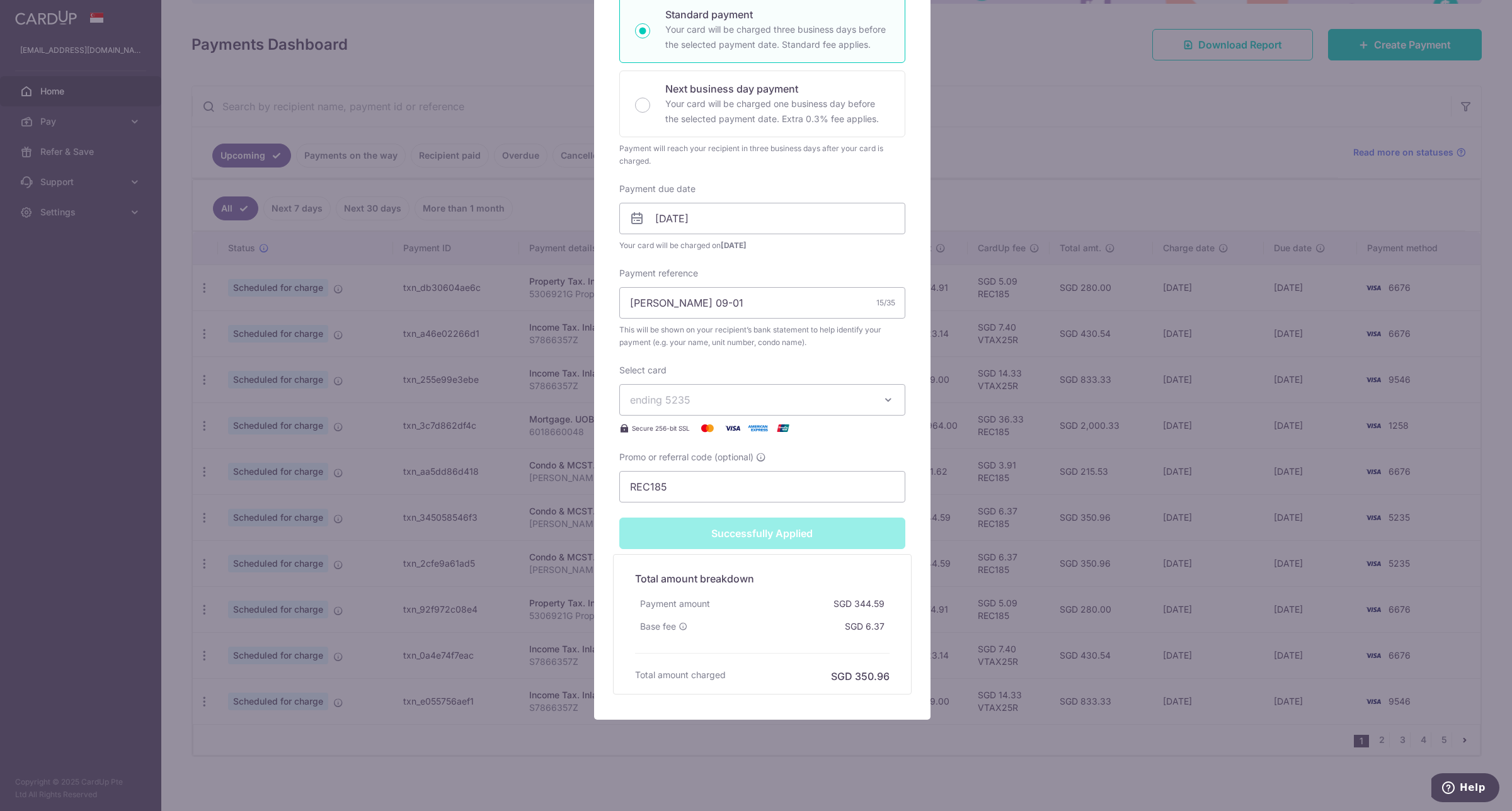
scroll to position [0, 0]
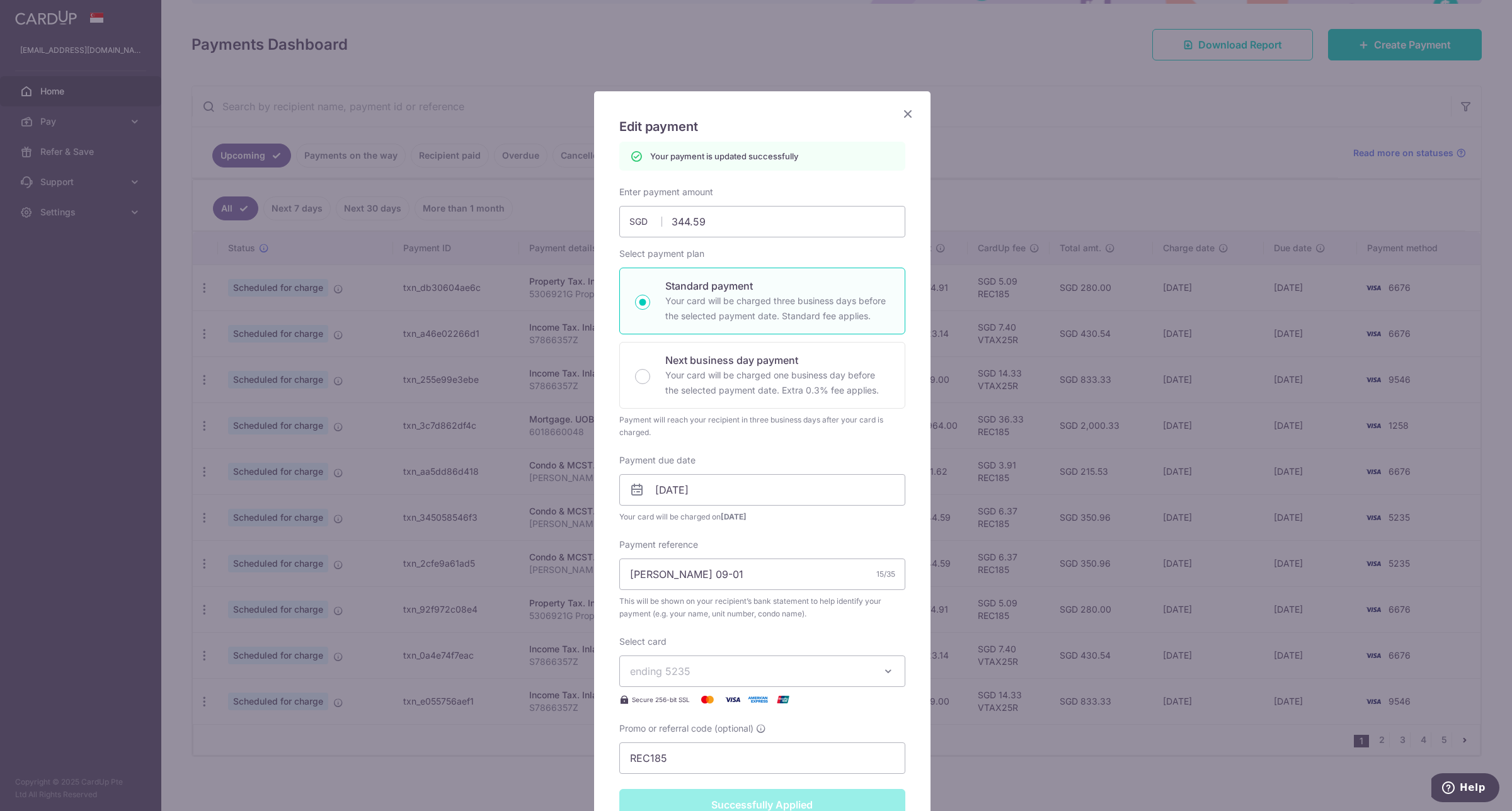
click at [909, 115] on icon "Close" at bounding box center [908, 114] width 15 height 16
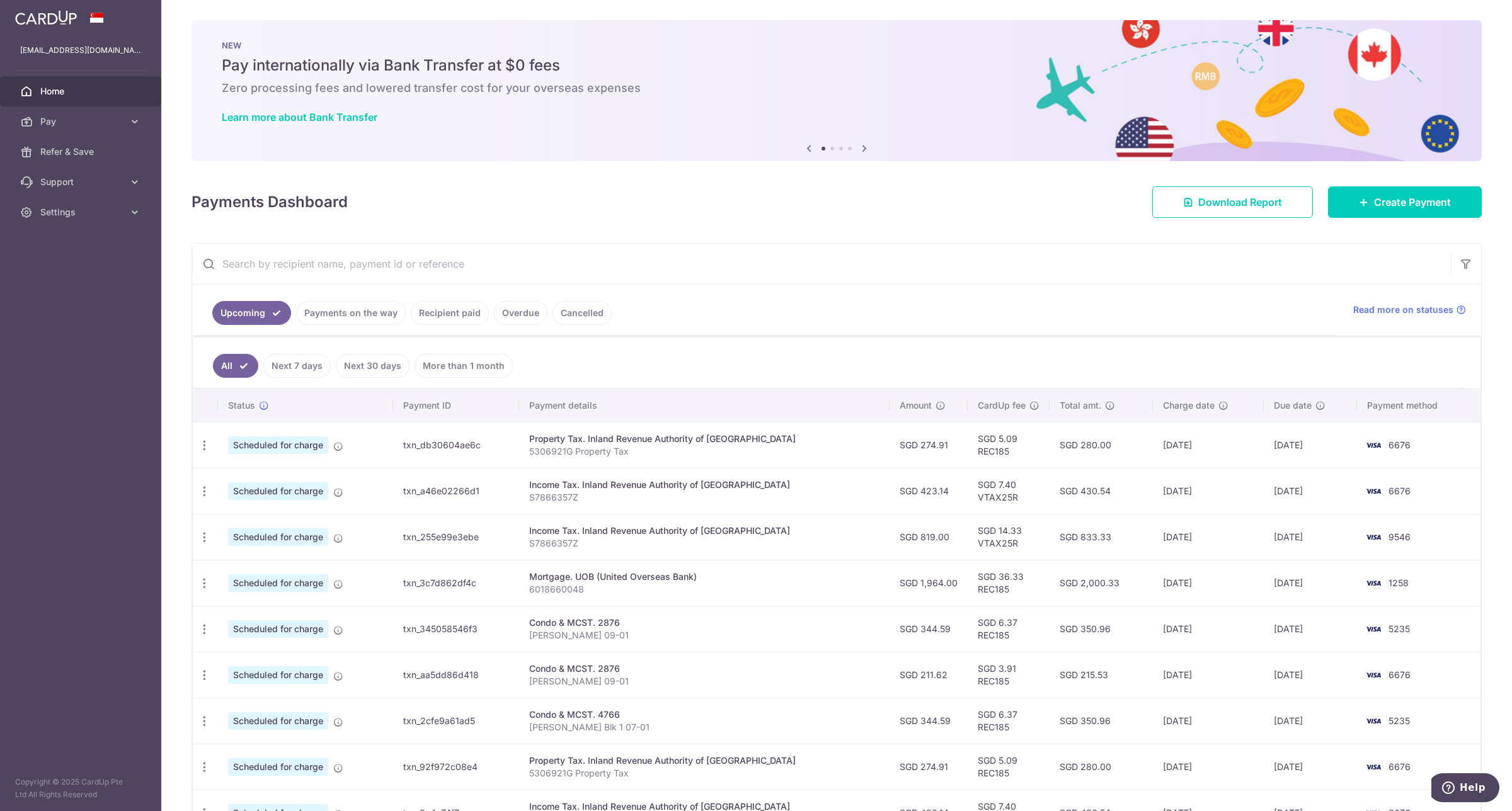
scroll to position [157, 0]
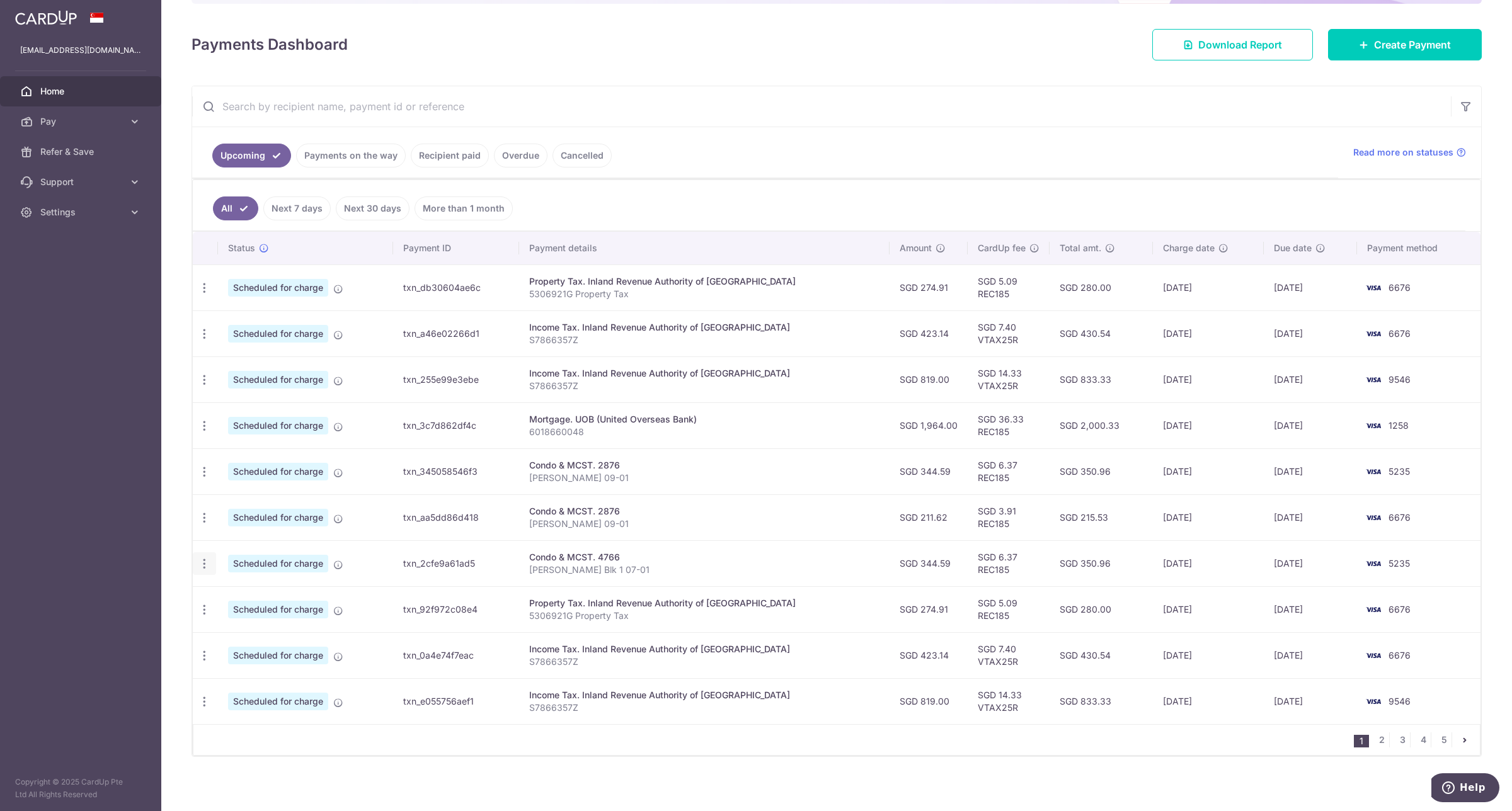
click at [202, 565] on icon "button" at bounding box center [204, 564] width 13 height 13
click at [234, 598] on span "Update payment" at bounding box center [271, 598] width 85 height 15
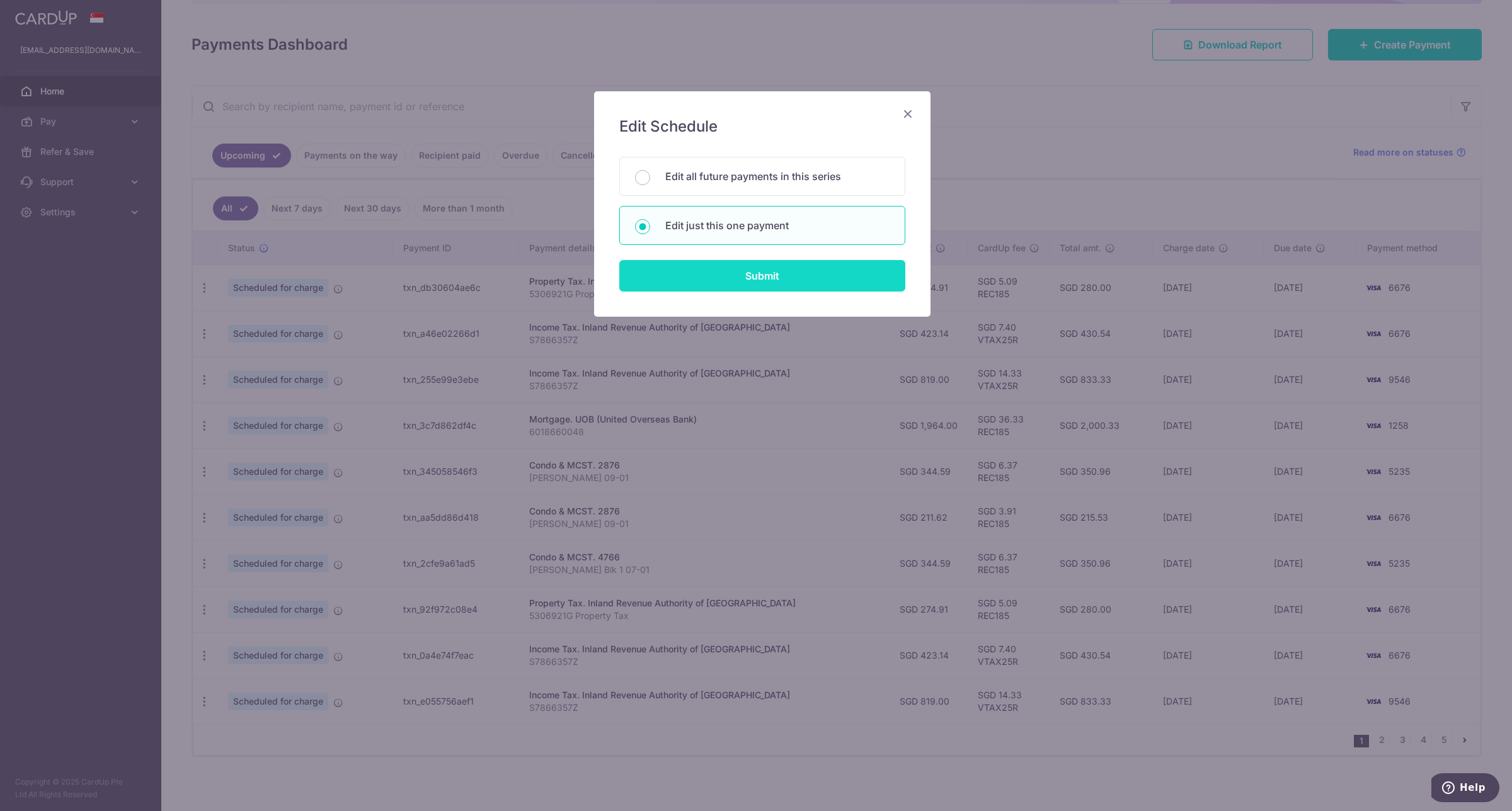
click at [766, 281] on input "Submit" at bounding box center [762, 275] width 286 height 31
radio input "true"
type input "344.59"
type input "25/09/2025"
type input "[PERSON_NAME] Blk 1 07-01"
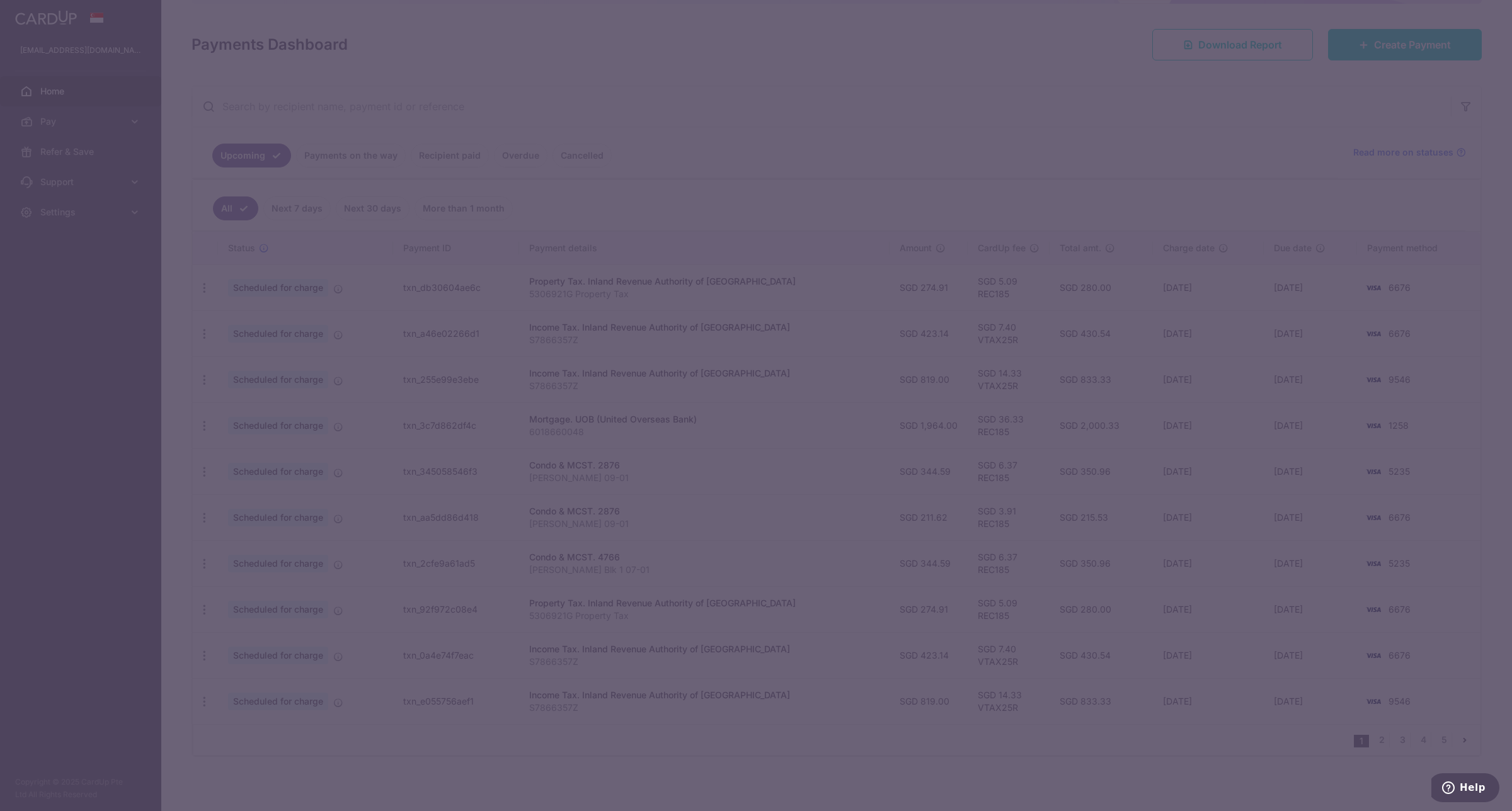
type input "REC185"
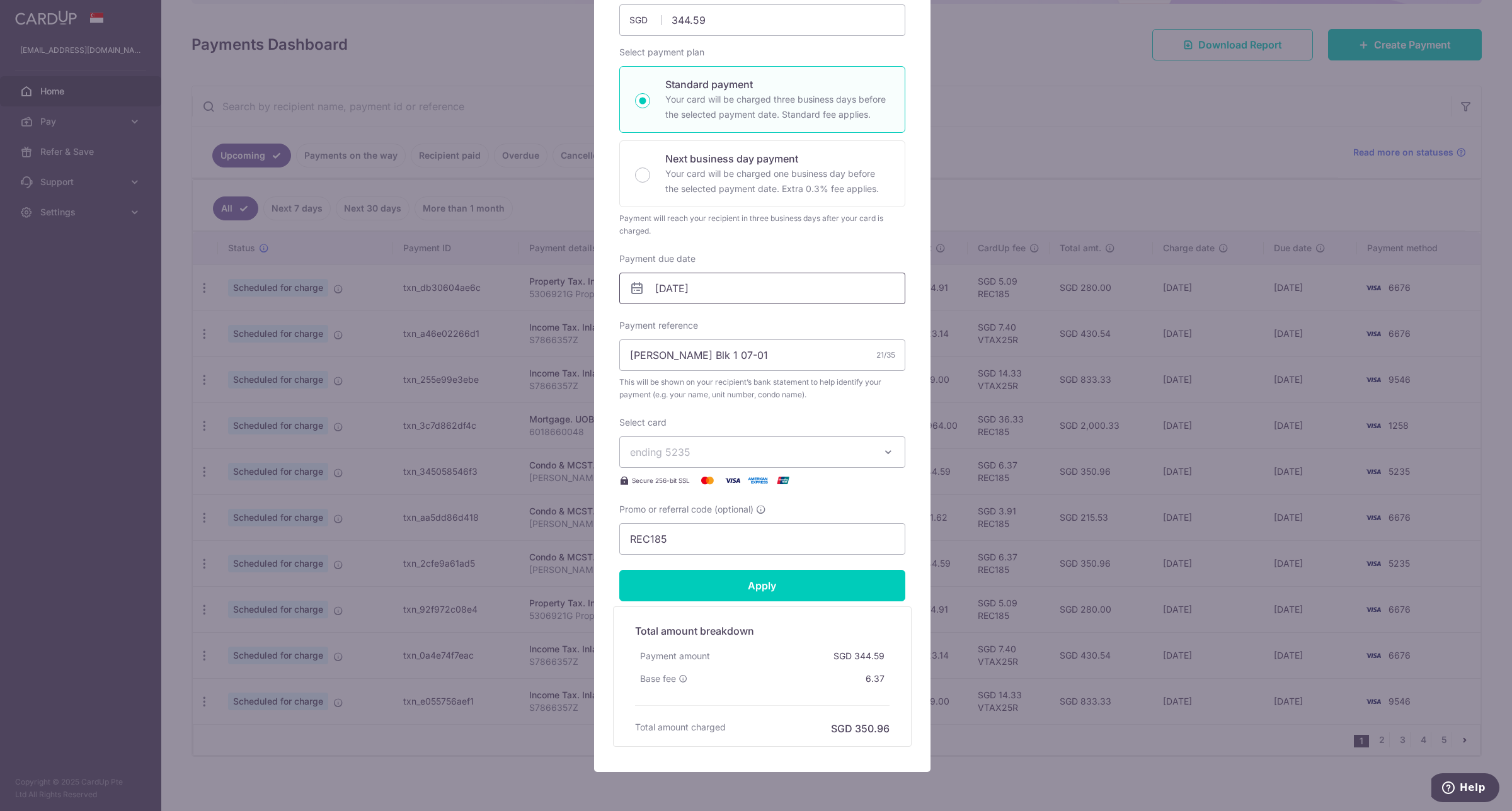
click at [732, 294] on input "25/09/2025" at bounding box center [762, 288] width 286 height 31
click at [716, 454] on link "24" at bounding box center [714, 453] width 20 height 20
type input "[DATE]"
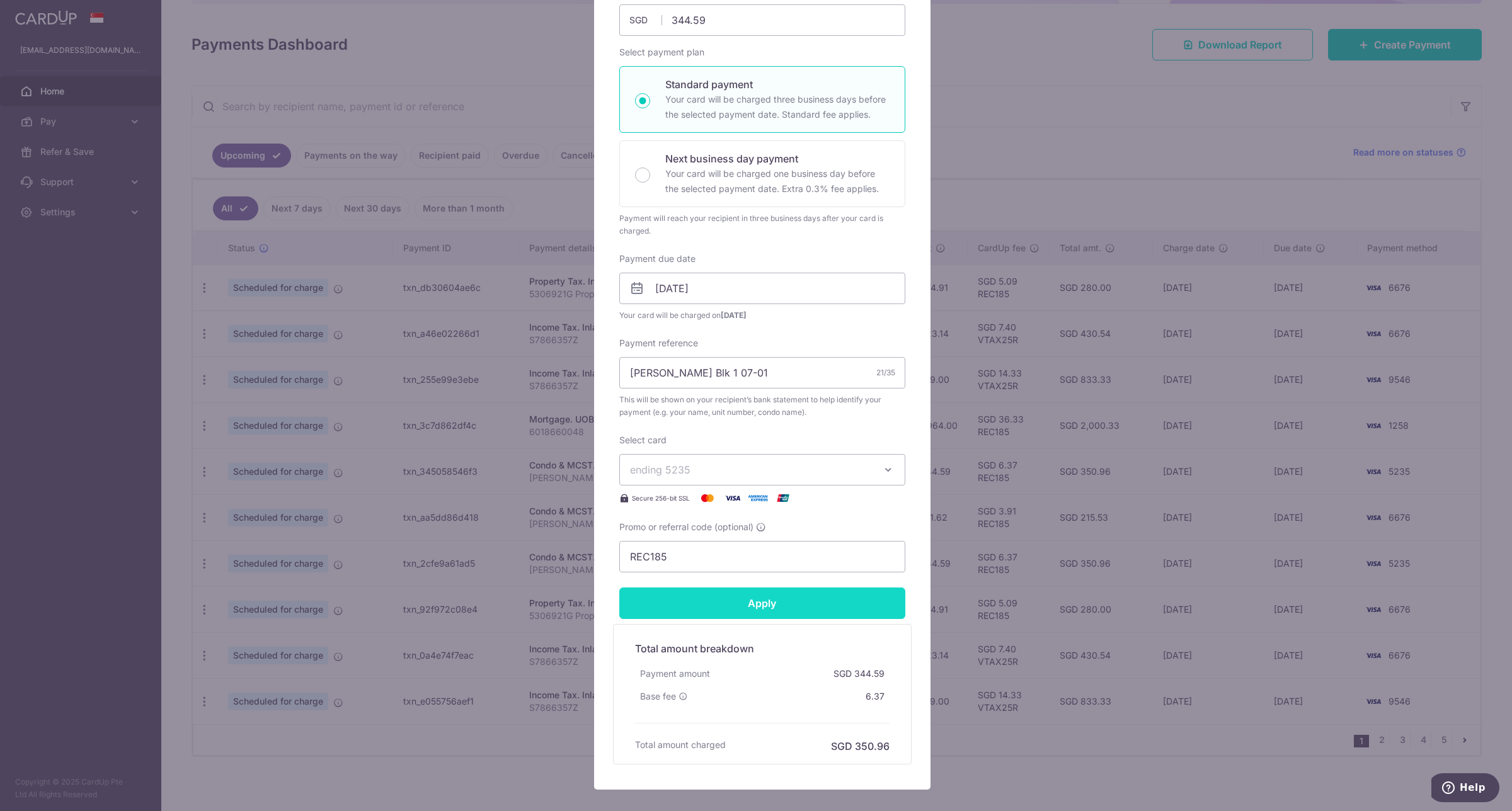
click at [742, 605] on input "Apply" at bounding box center [762, 603] width 286 height 31
type input "Successfully Applied"
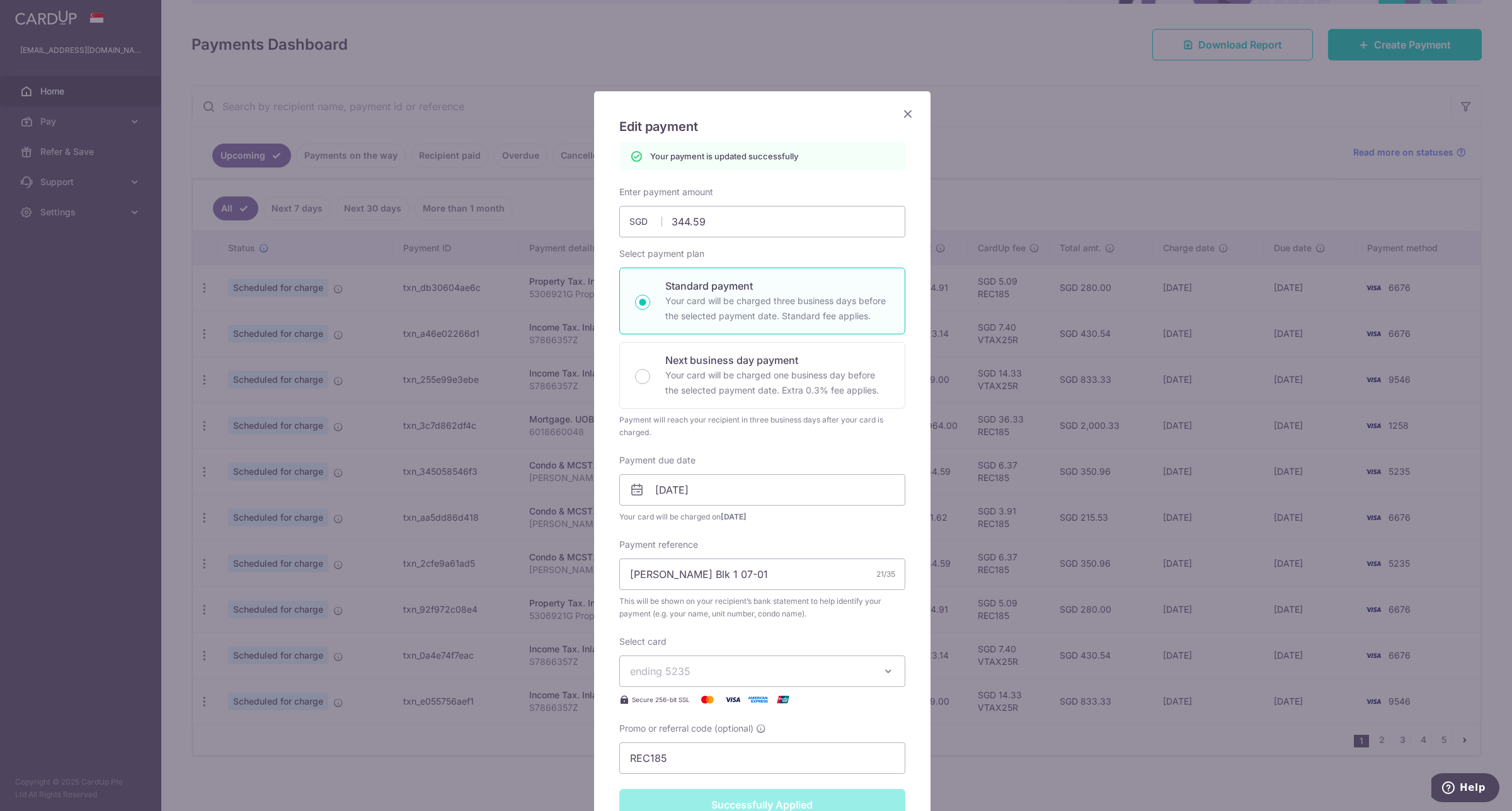
click at [901, 118] on icon "Close" at bounding box center [908, 114] width 15 height 16
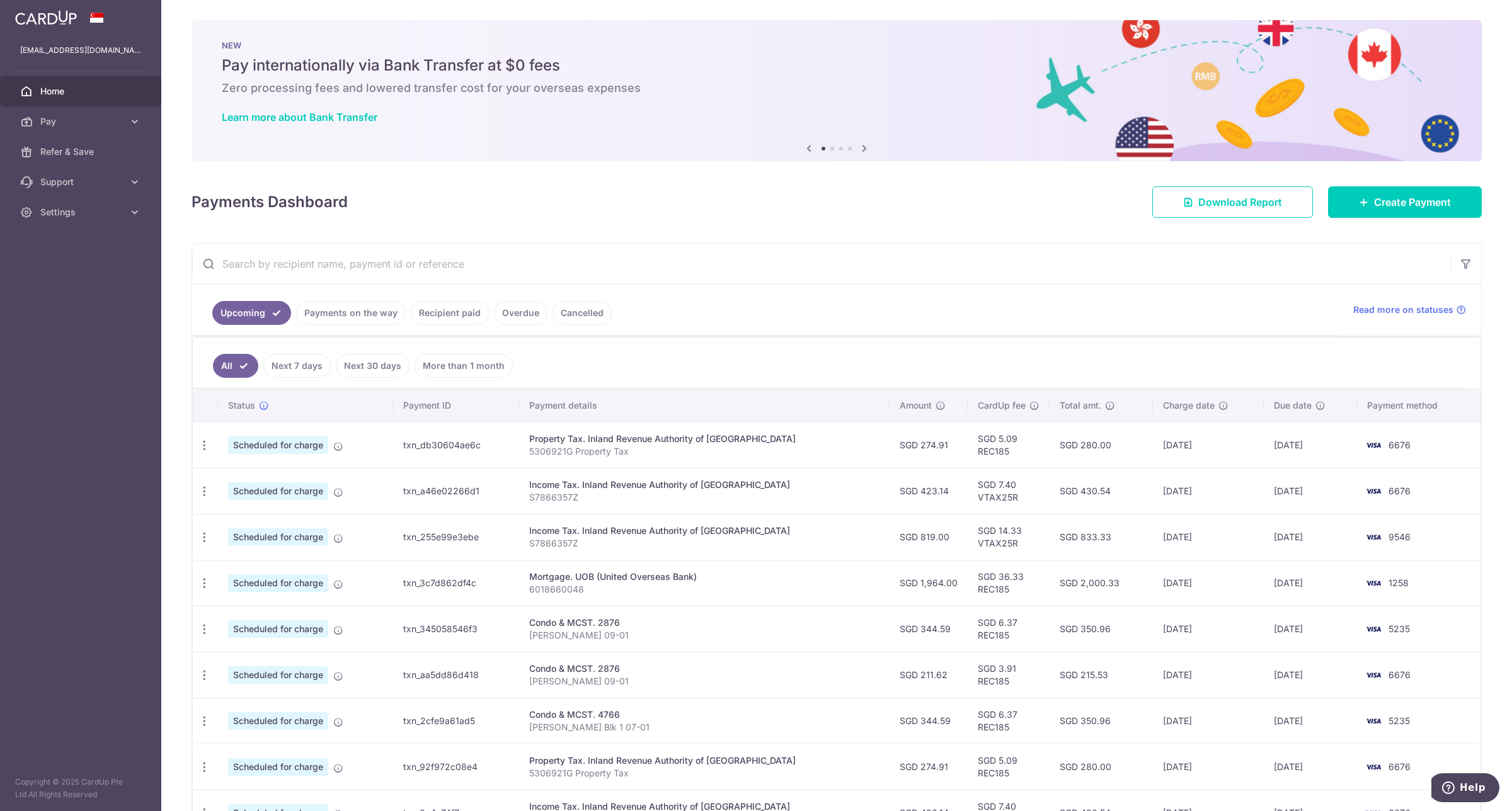
scroll to position [79, 0]
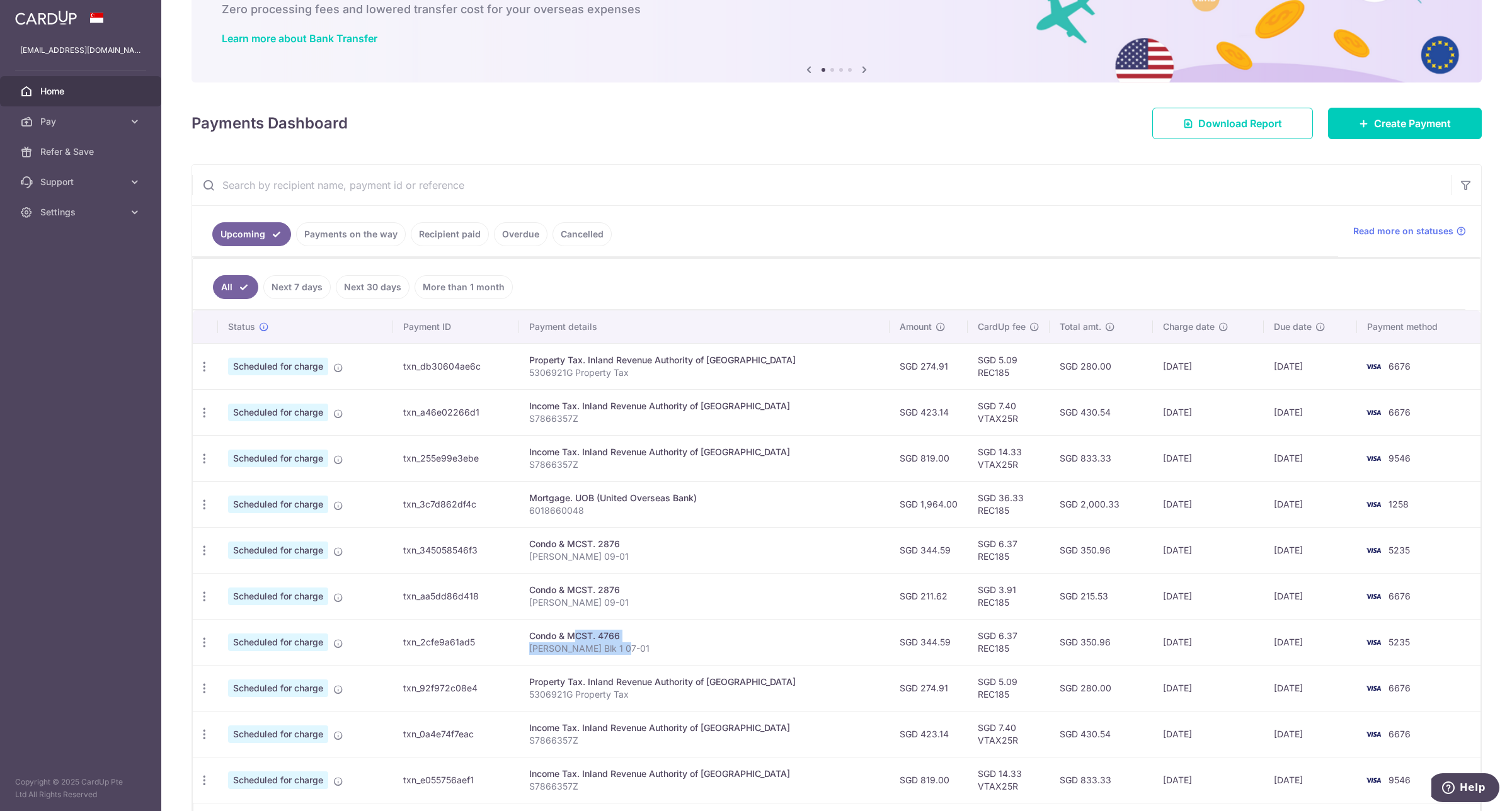
drag, startPoint x: 547, startPoint y: 643, endPoint x: 665, endPoint y: 649, distance: 118.2
click at [665, 649] on td "Condo & MCST. 4766 [PERSON_NAME] Blk 1 07-01" at bounding box center [704, 642] width 370 height 46
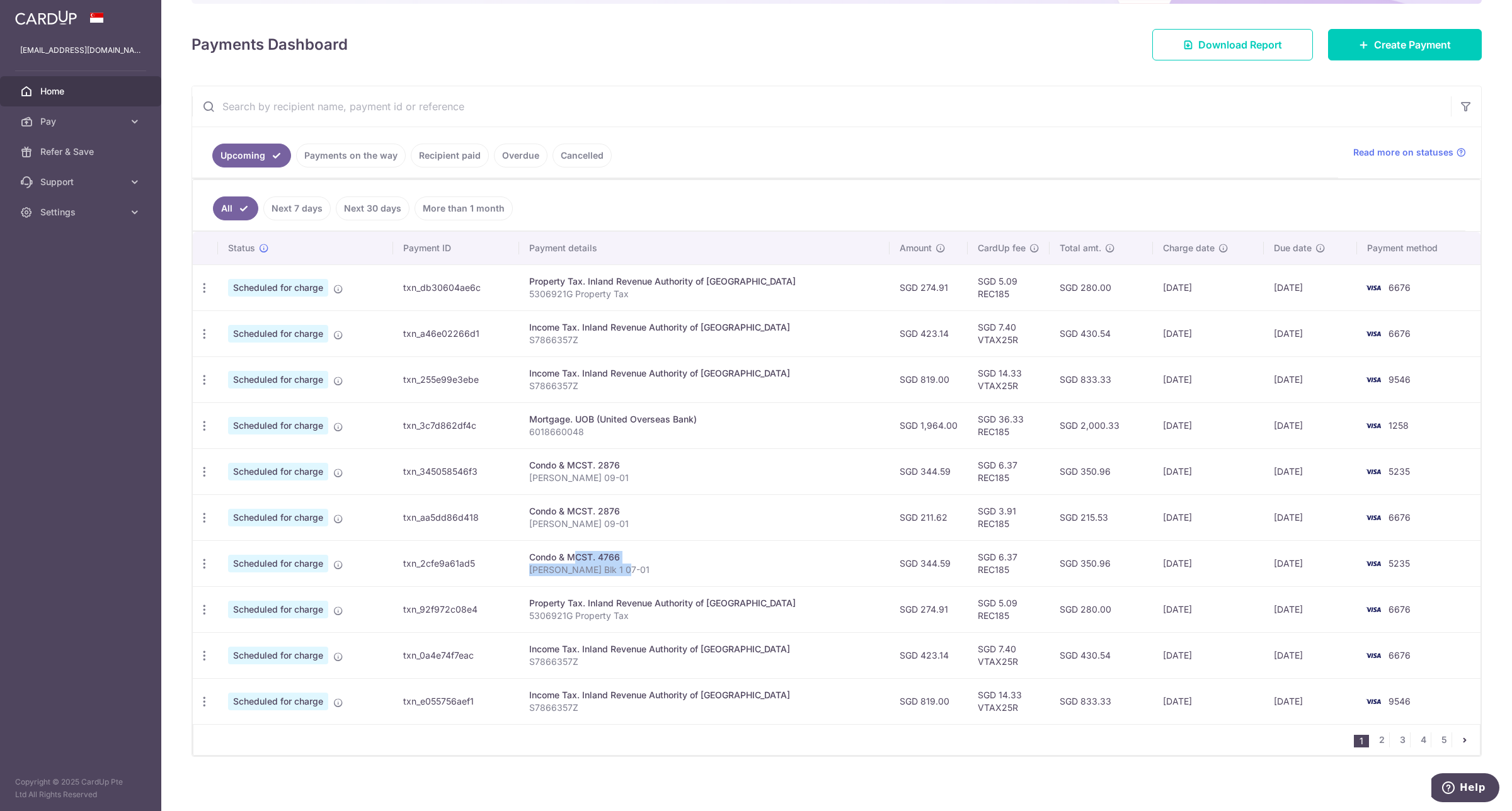
scroll to position [165, 0]
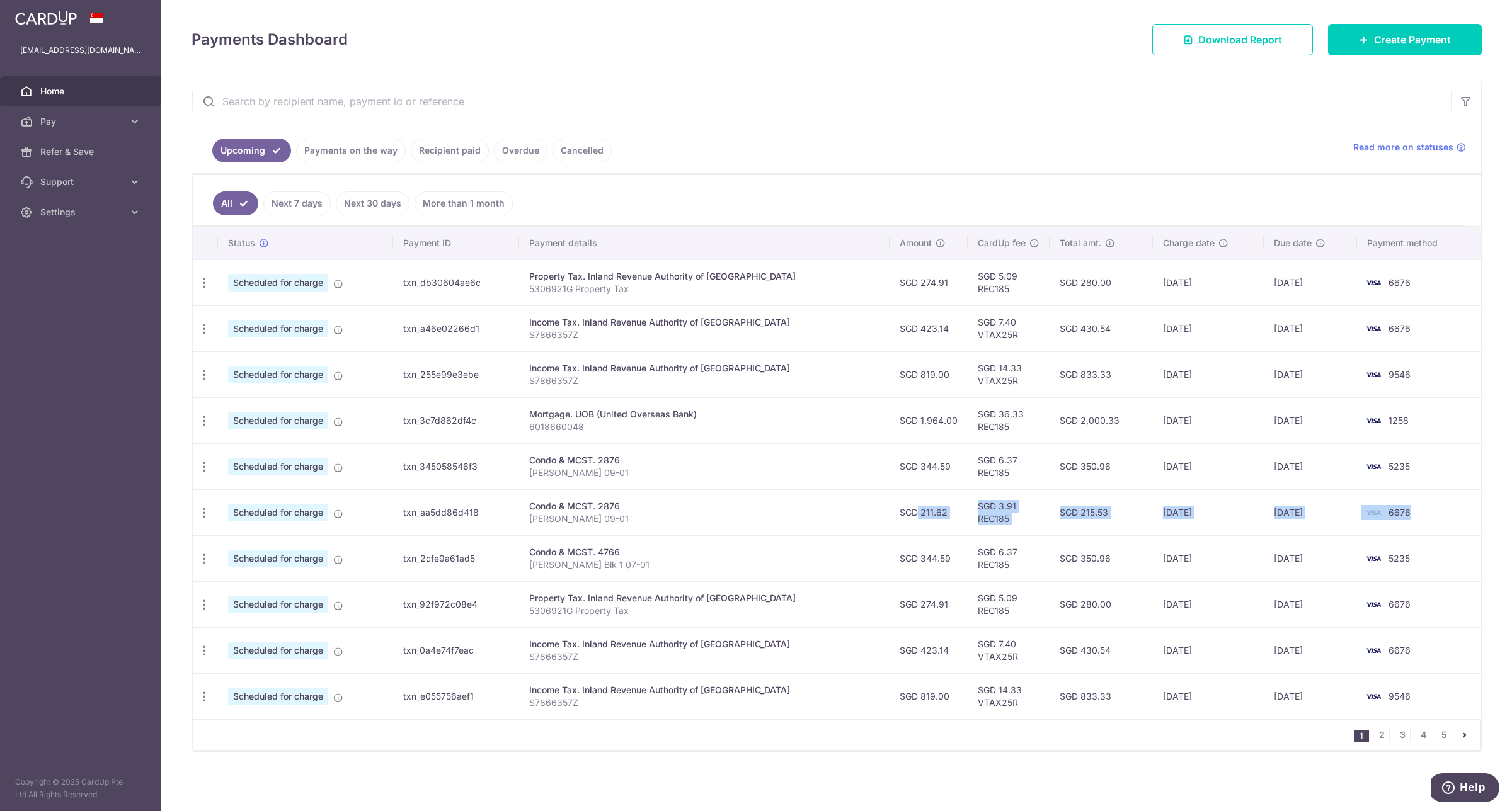
drag, startPoint x: 871, startPoint y: 512, endPoint x: 1414, endPoint y: 505, distance: 543.0
click at [1414, 505] on tr "Update payment Cancel payment Scheduled for charge txn_aa5dd86d418 Condo & MCST…" at bounding box center [837, 512] width 1287 height 46
click at [200, 327] on icon "button" at bounding box center [204, 329] width 13 height 13
click at [249, 355] on span "Update payment" at bounding box center [271, 363] width 85 height 15
radio input "true"
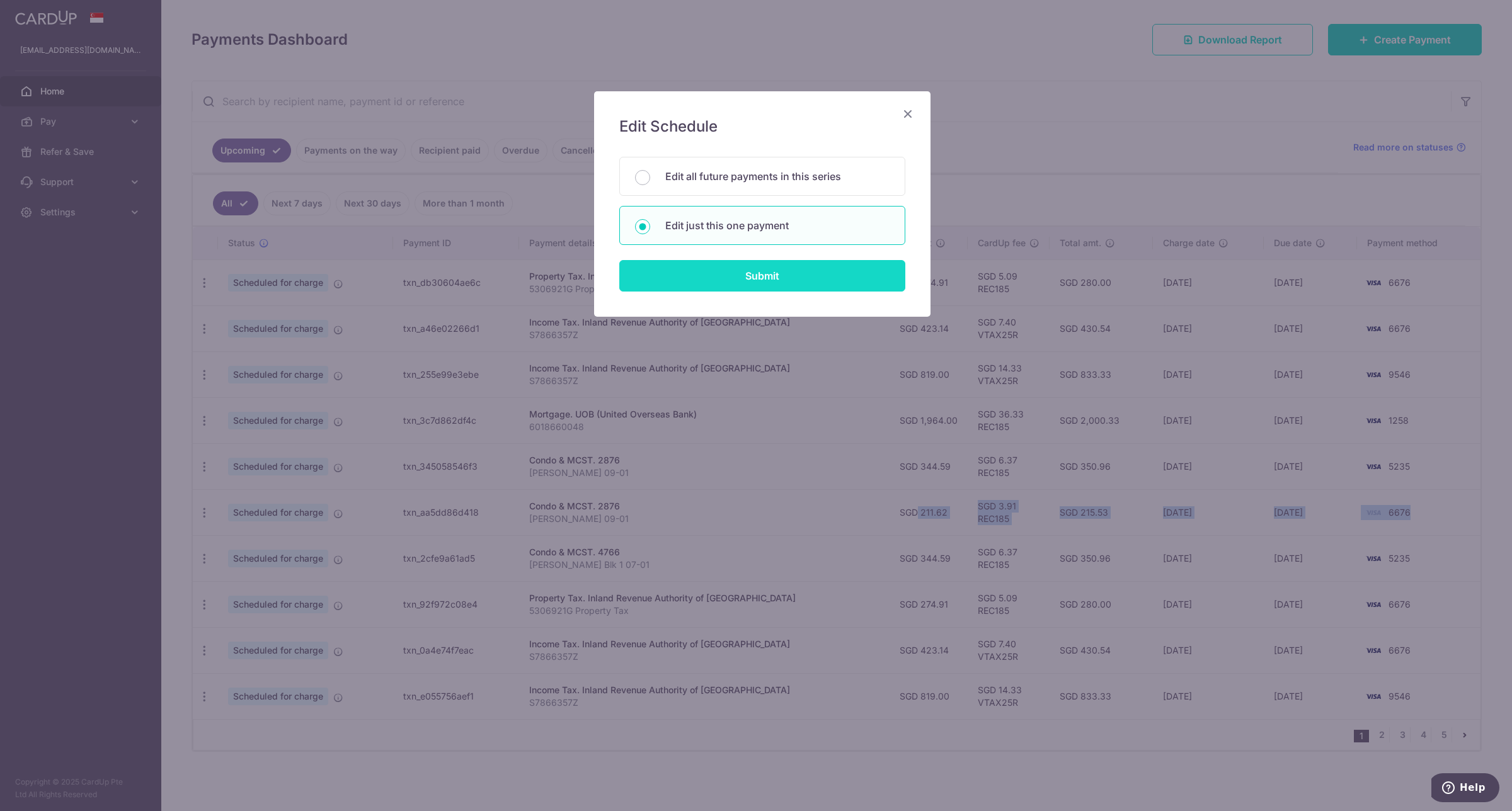
click at [756, 266] on input "Submit" at bounding box center [762, 275] width 286 height 31
radio input "true"
type input "423.14"
type input "[DATE]"
type input "S7866357Z"
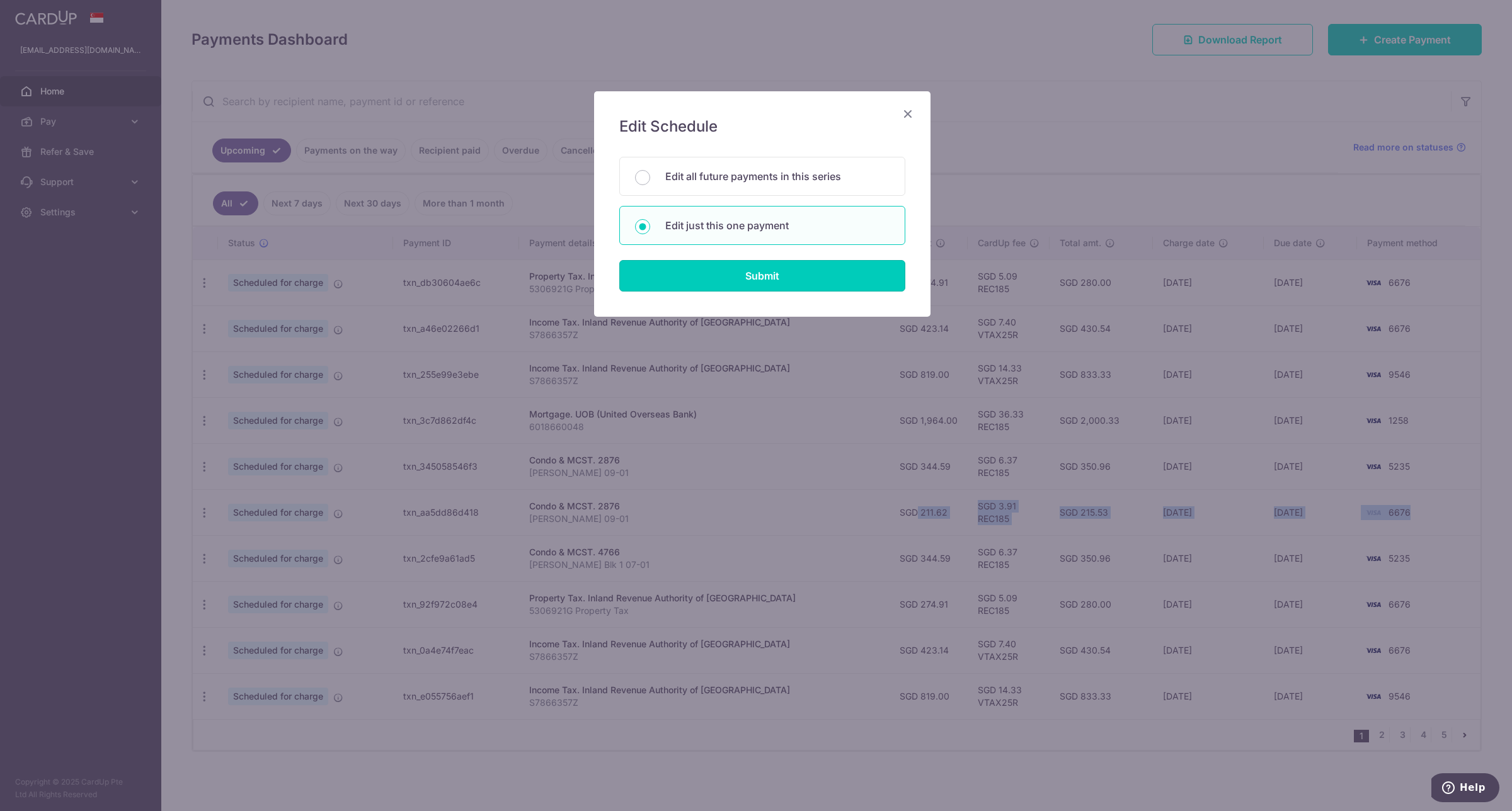
type input "VTAX25R"
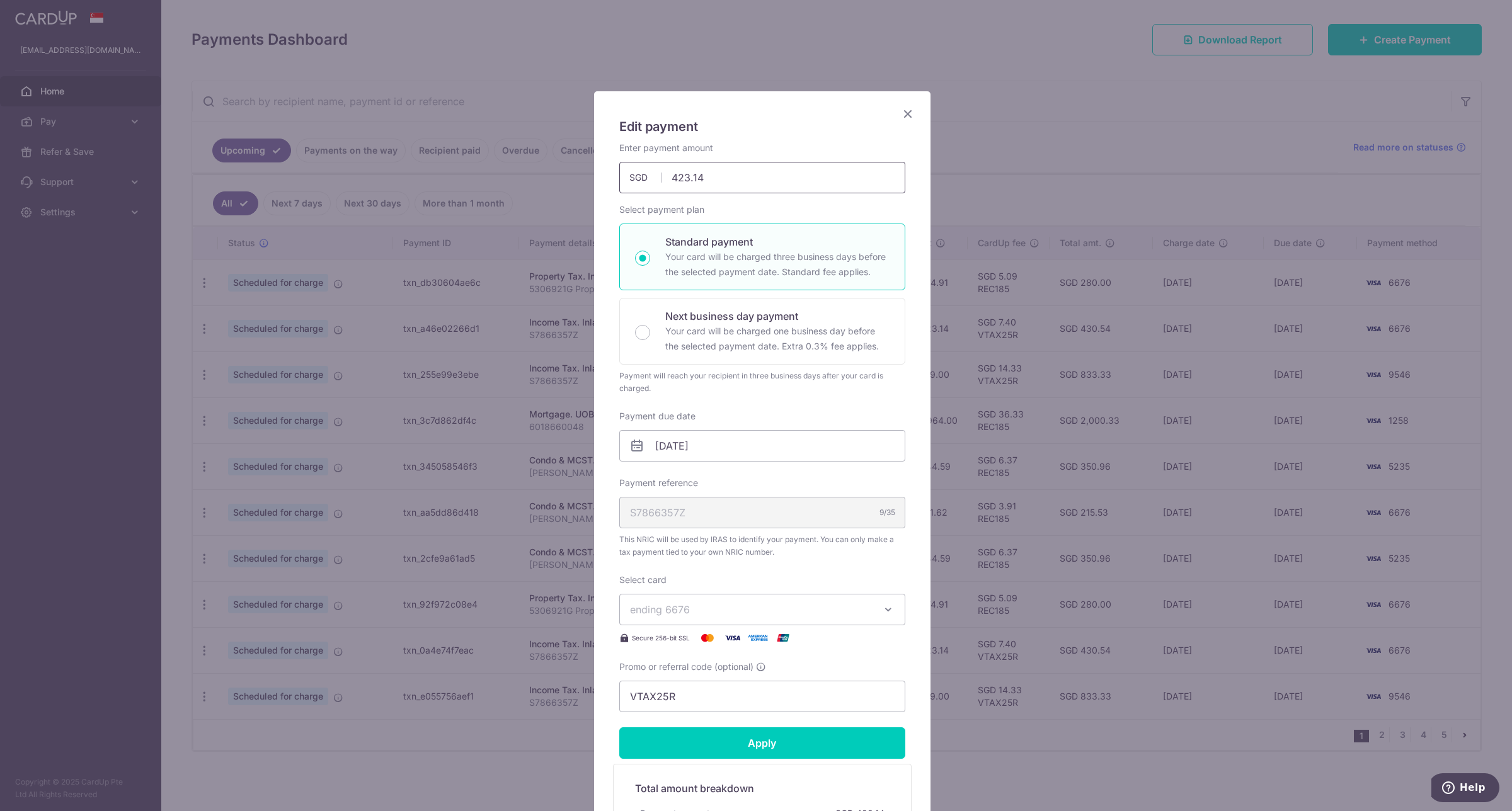
drag, startPoint x: 719, startPoint y: 177, endPoint x: 653, endPoint y: 184, distance: 66.4
click at [653, 184] on input "423.14" at bounding box center [762, 177] width 286 height 31
paste input "$216.28"
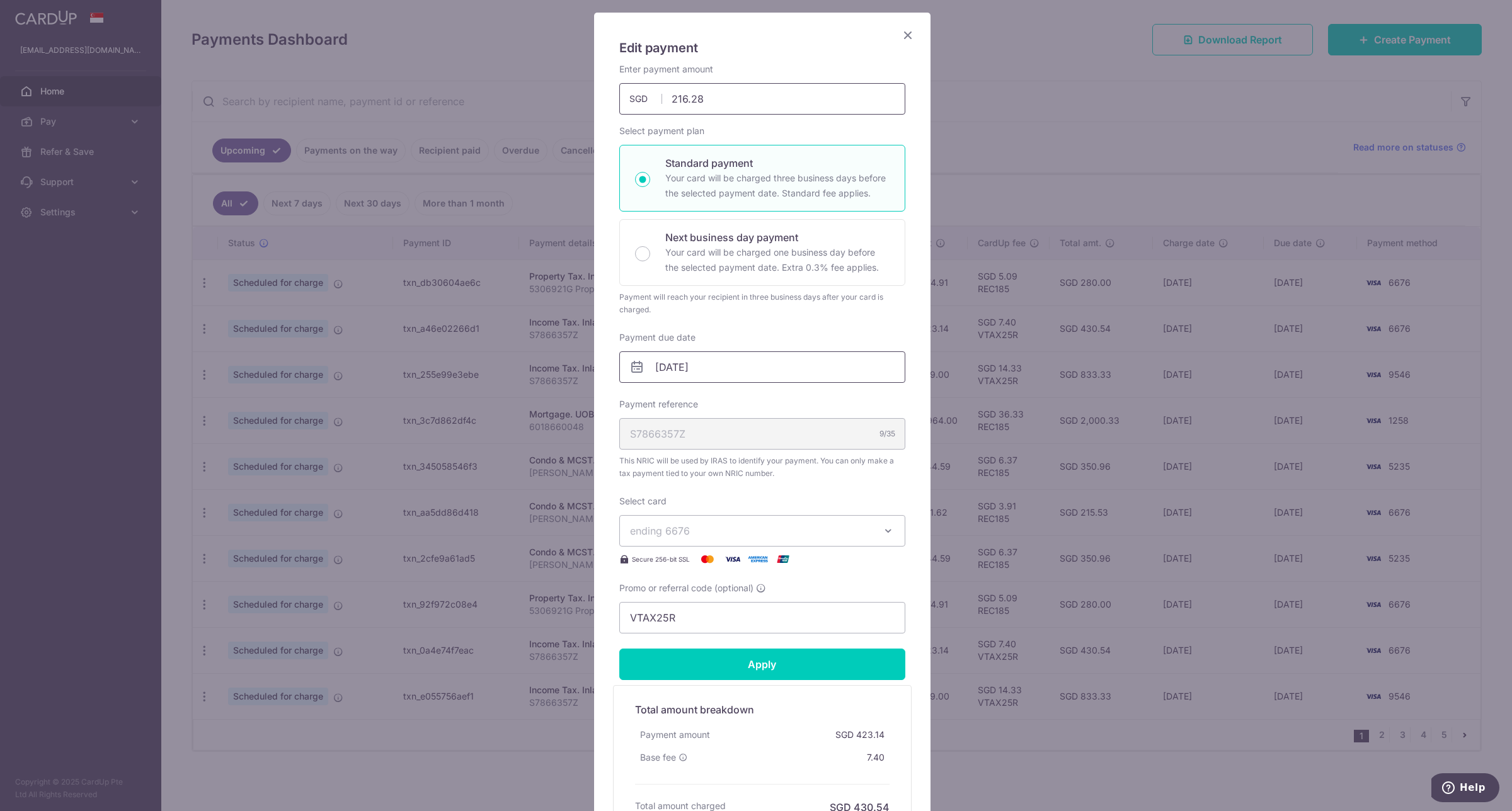
scroll to position [157, 0]
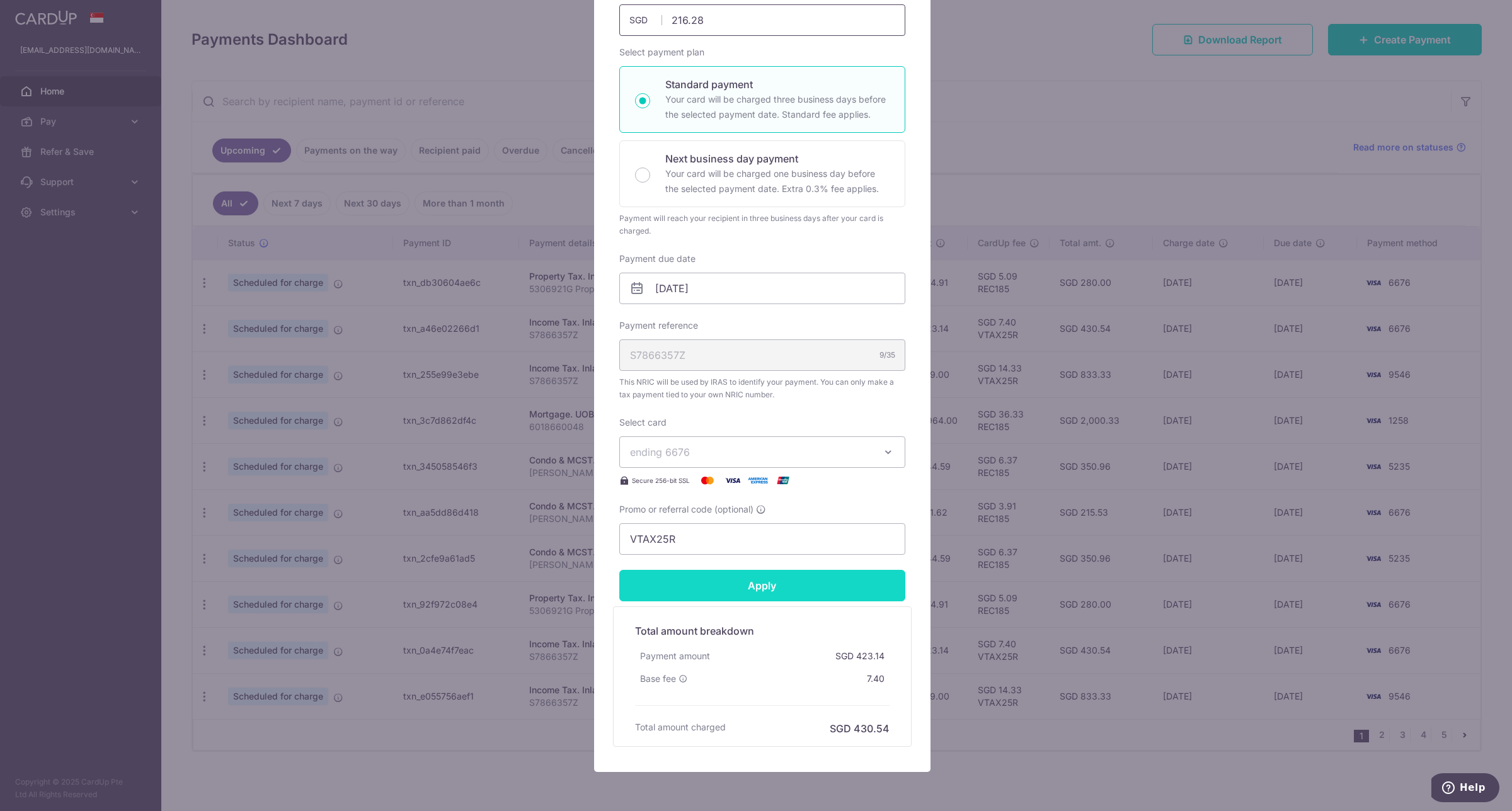
type input "216.28"
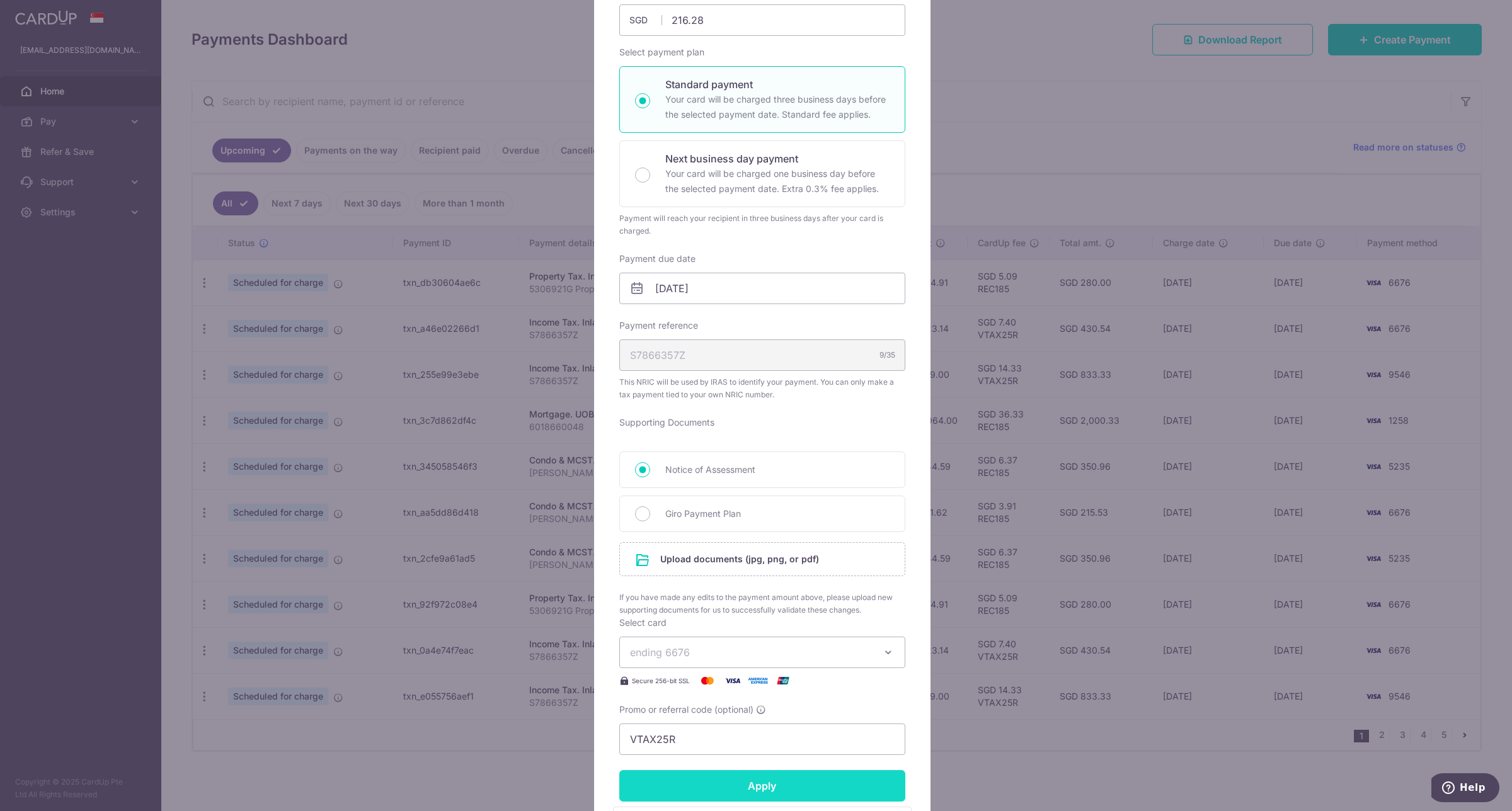
click at [768, 592] on form "By clicking apply, you will make changes to all payments to Inland Revenue Auth…" at bounding box center [762, 465] width 286 height 962
click at [638, 518] on input "Giro Payment Plan" at bounding box center [642, 513] width 15 height 15
radio input "true"
click at [713, 568] on input "file" at bounding box center [762, 559] width 285 height 33
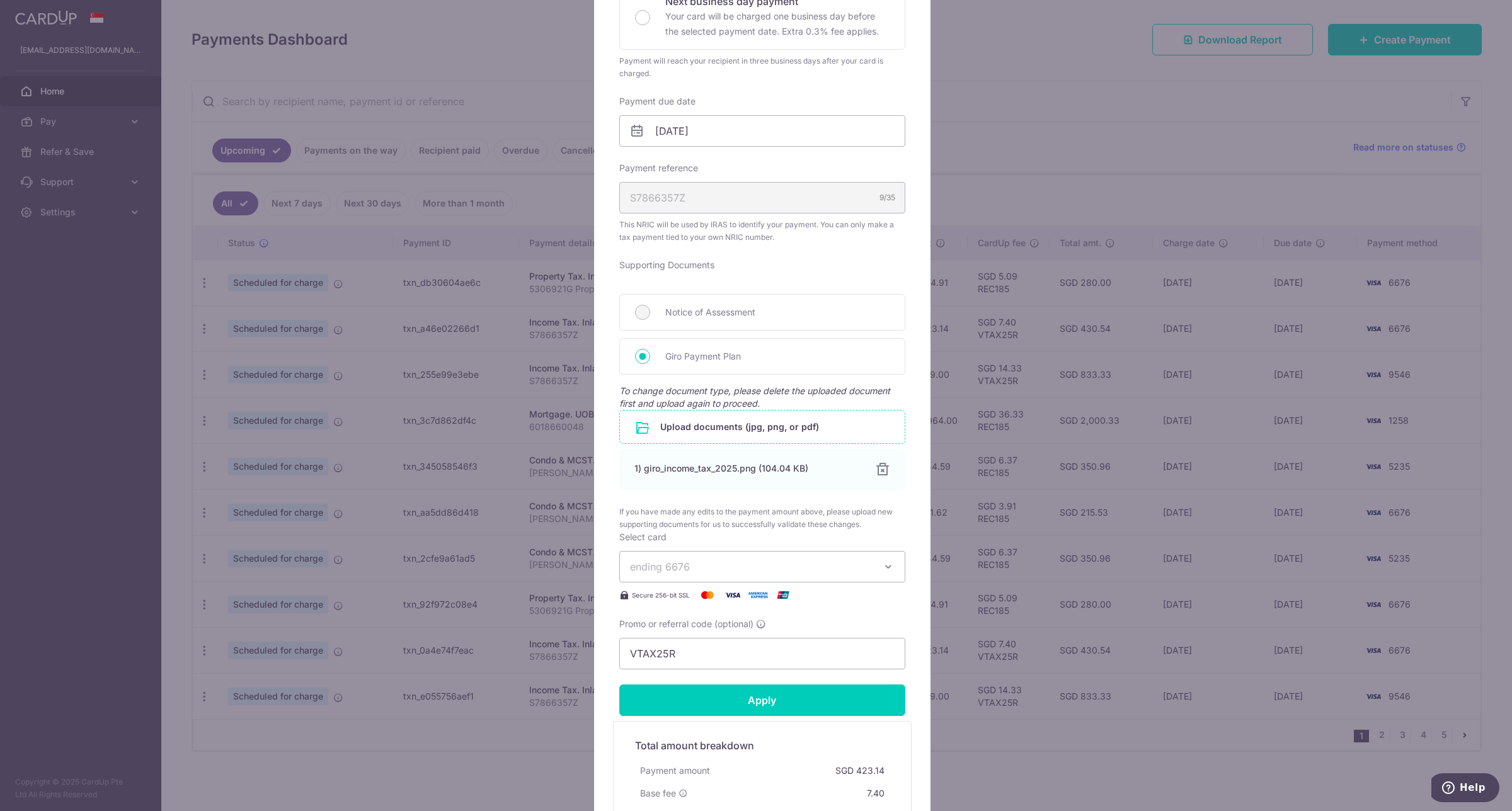
scroll to position [393, 0]
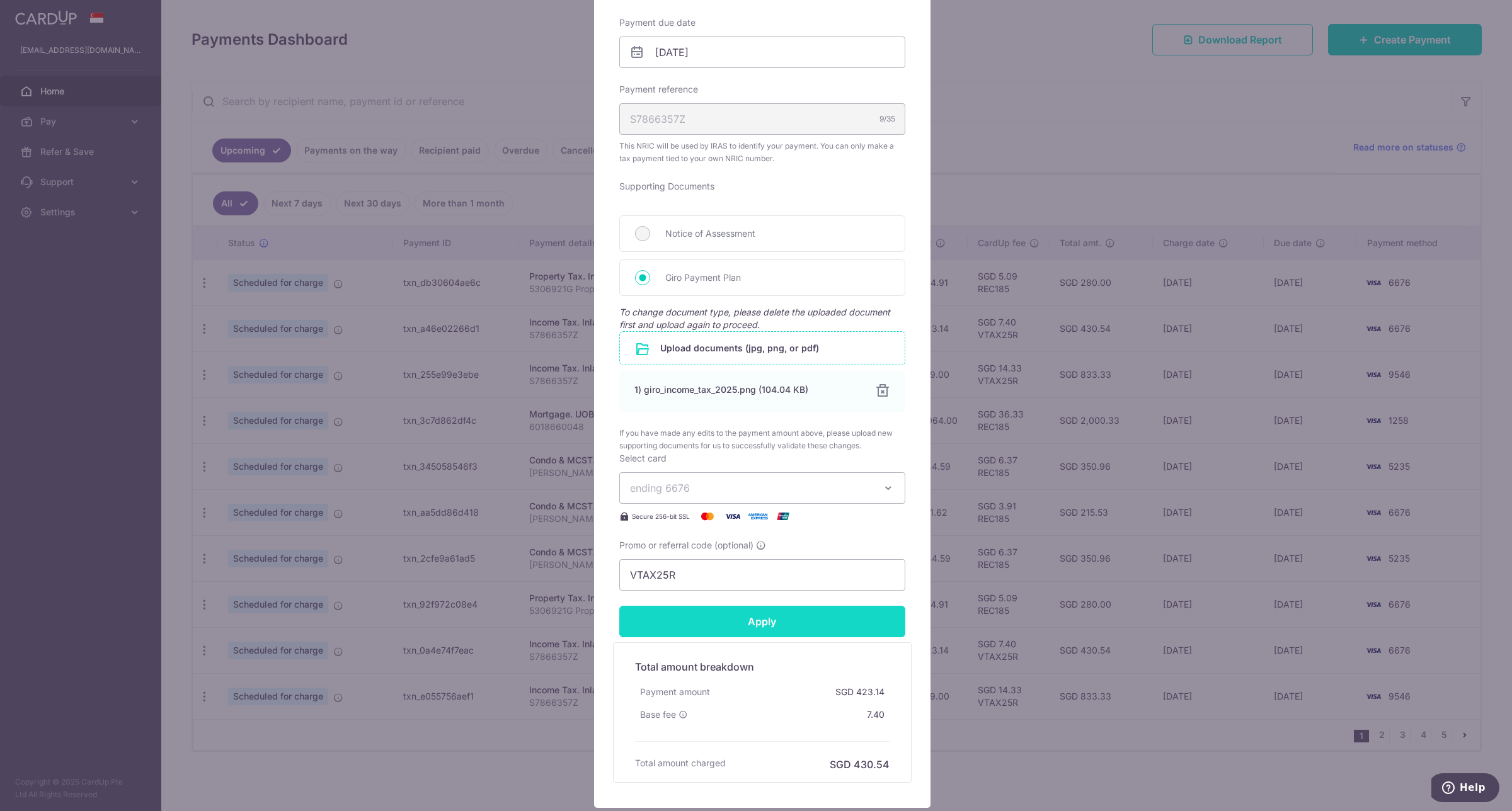
click at [680, 628] on input "Apply" at bounding box center [762, 621] width 286 height 31
type input "Successfully Applied"
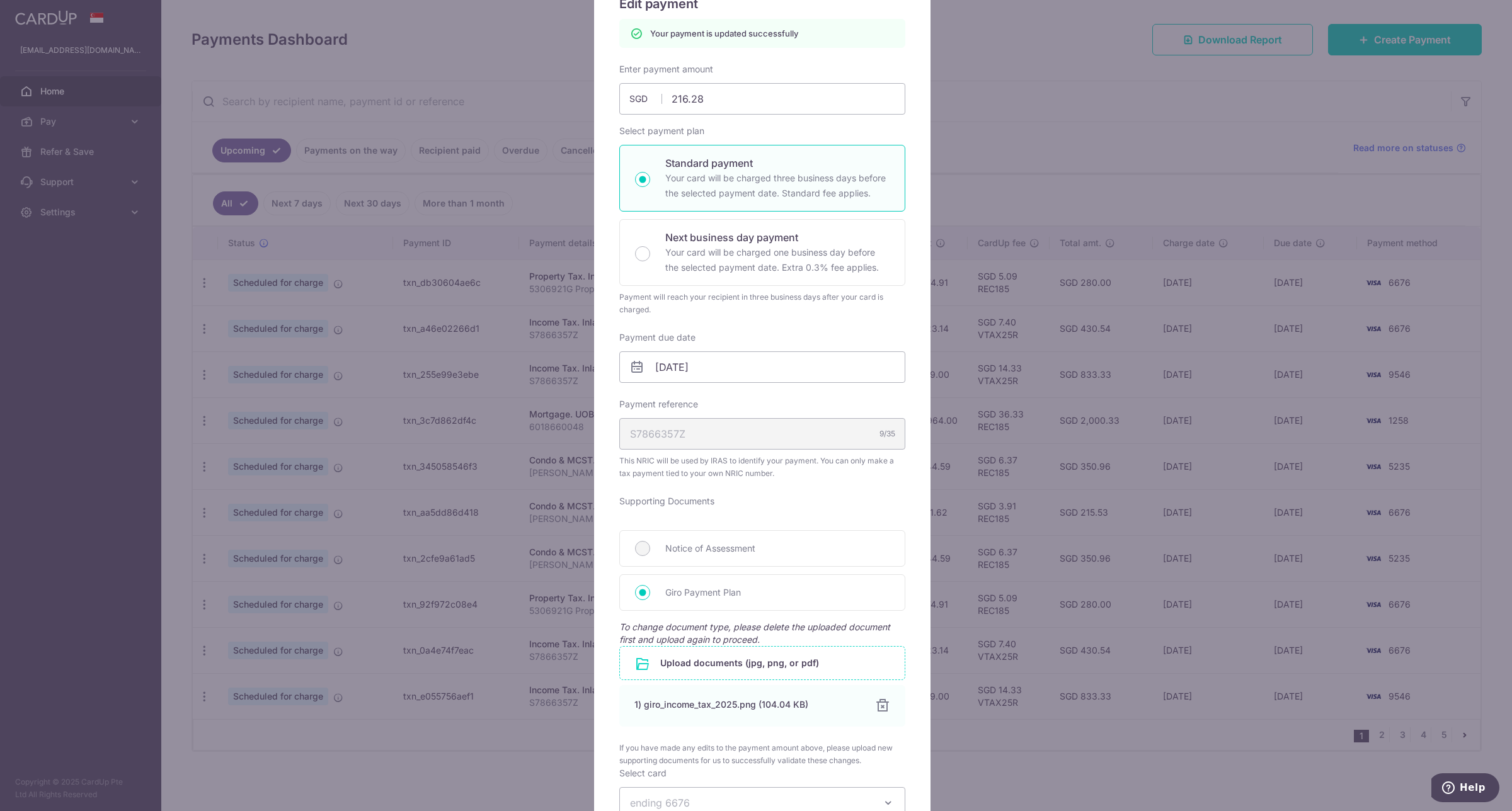
scroll to position [0, 0]
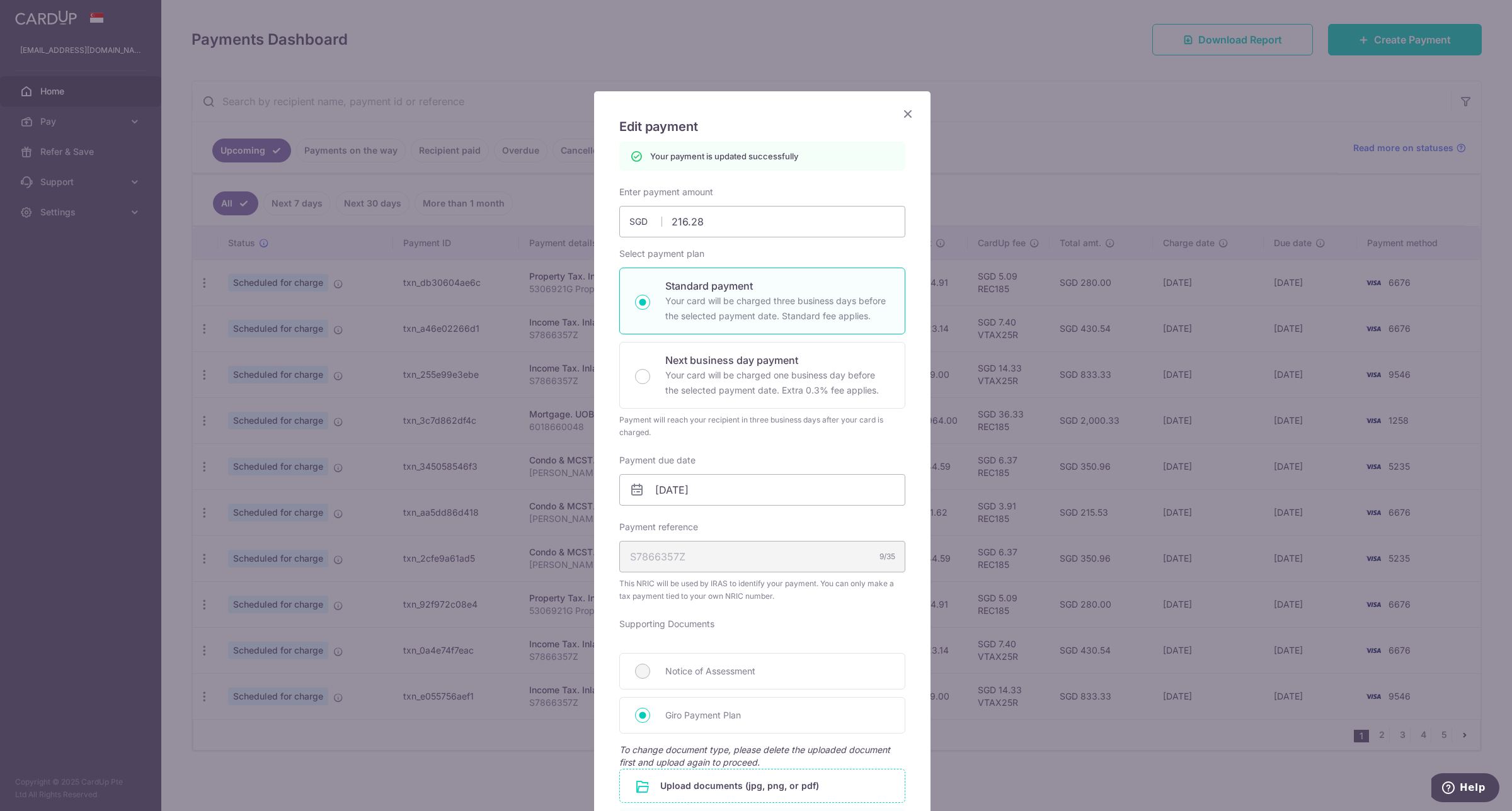
click at [902, 116] on icon "Close" at bounding box center [908, 114] width 15 height 16
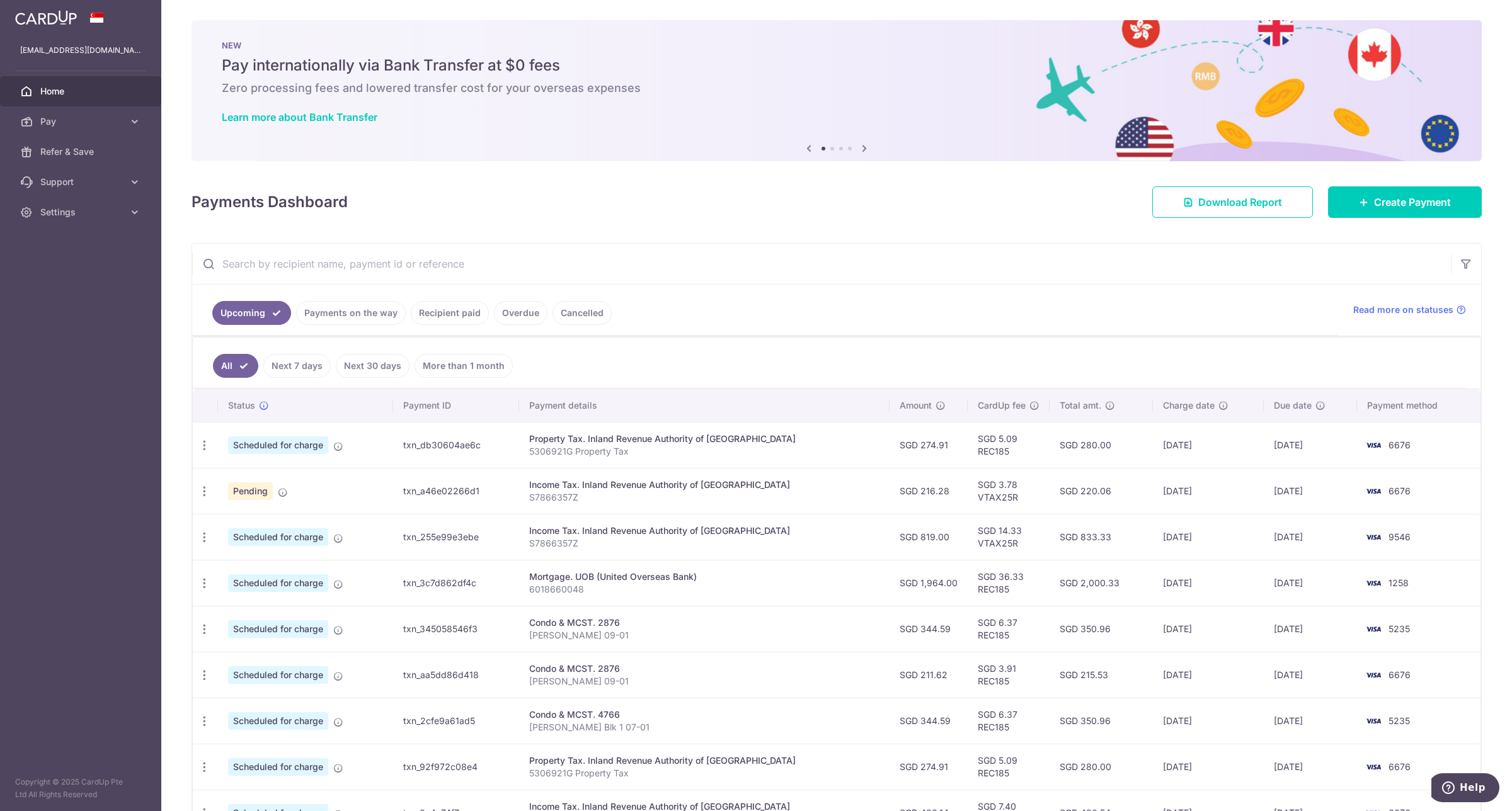
scroll to position [157, 0]
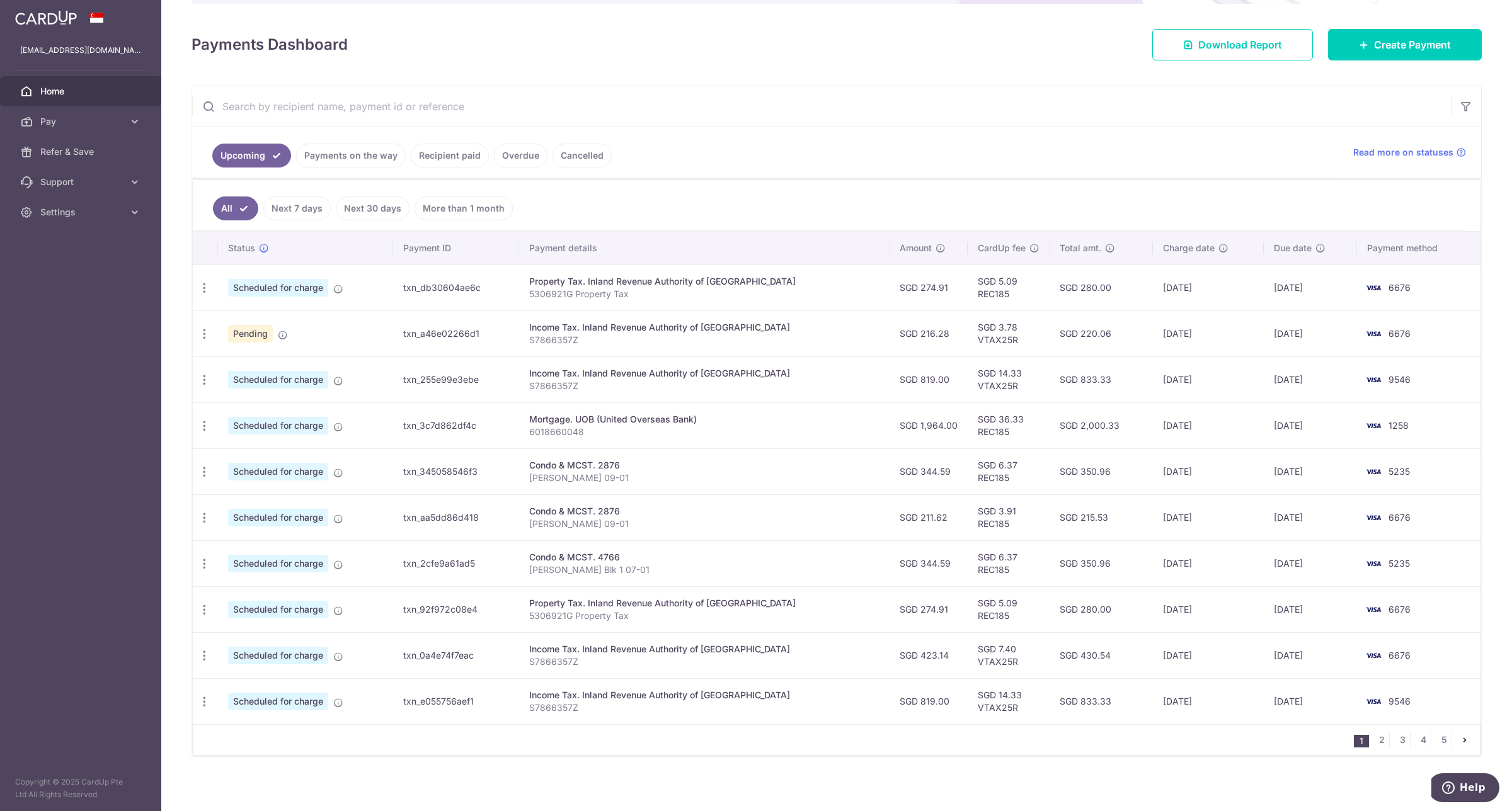
drag, startPoint x: 1040, startPoint y: 429, endPoint x: 1340, endPoint y: 427, distance: 300.0
click at [1340, 427] on tr "Update payment Cancel payment Scheduled for charge txn_3c7d862df4c Mortgage. UO…" at bounding box center [837, 425] width 1287 height 46
drag, startPoint x: 943, startPoint y: 515, endPoint x: 1412, endPoint y: 525, distance: 469.1
click at [1412, 525] on tr "Update payment Cancel payment Scheduled for charge txn_aa5dd86d418 Condo & MCST…" at bounding box center [837, 517] width 1287 height 46
